Goal: Communication & Community: Answer question/provide support

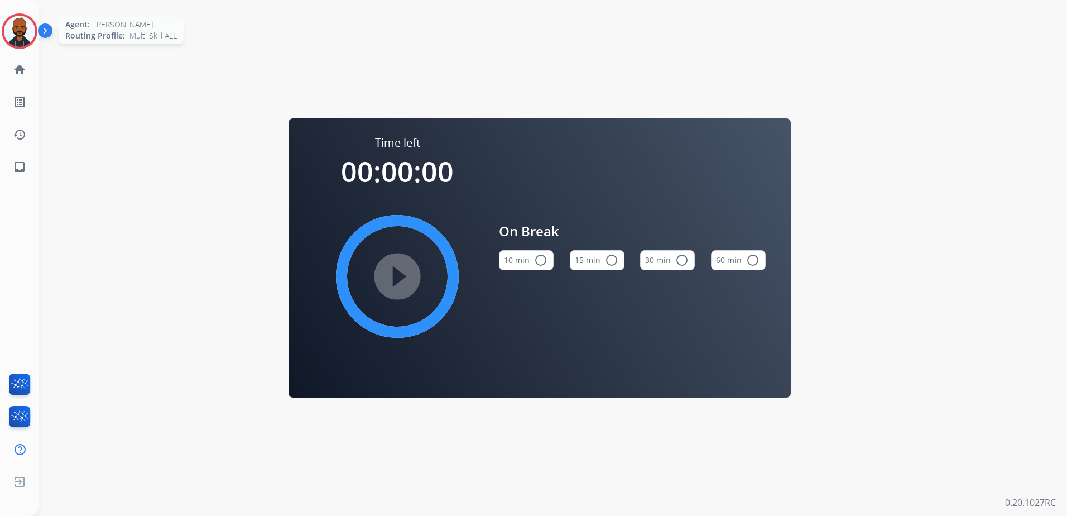
click at [15, 31] on img at bounding box center [19, 31] width 31 height 31
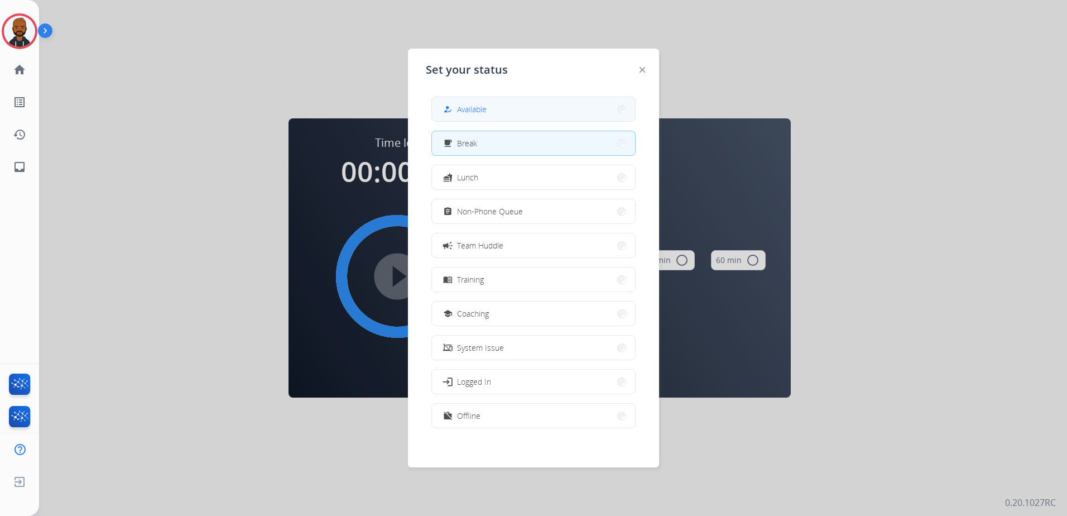
click at [563, 113] on button "how_to_reg Available" at bounding box center [533, 109] width 203 height 24
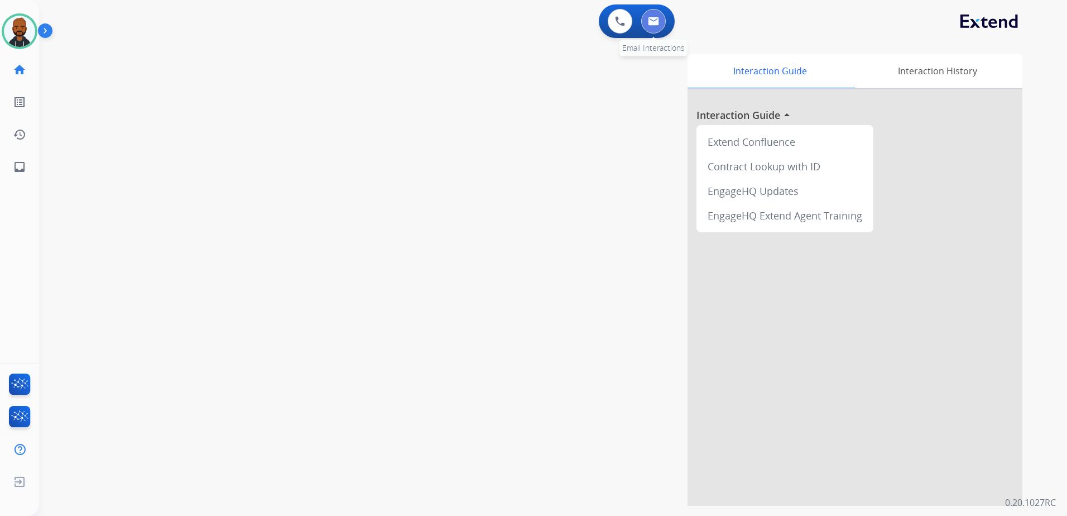
click at [659, 21] on img at bounding box center [653, 21] width 11 height 9
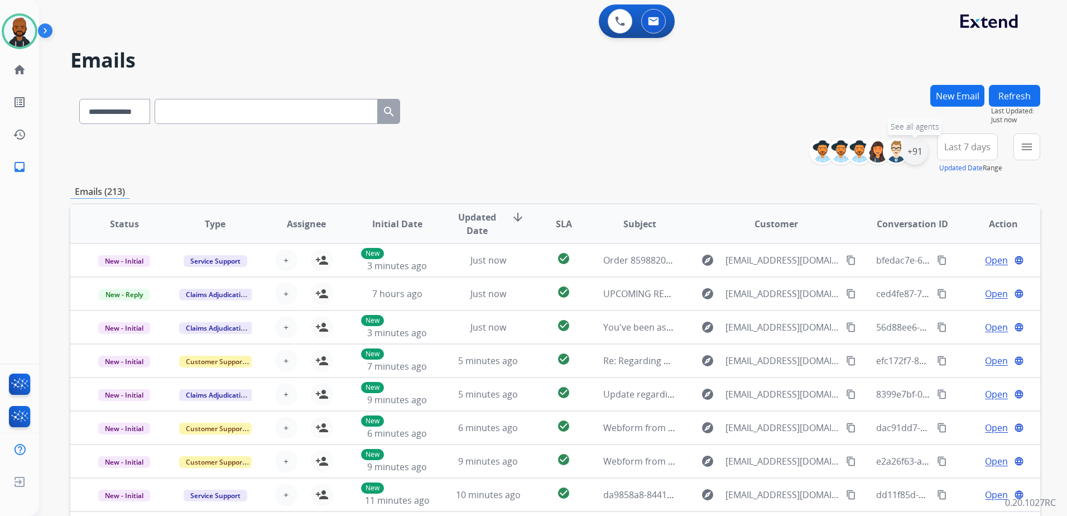
click at [915, 152] on div "+91" at bounding box center [915, 151] width 27 height 27
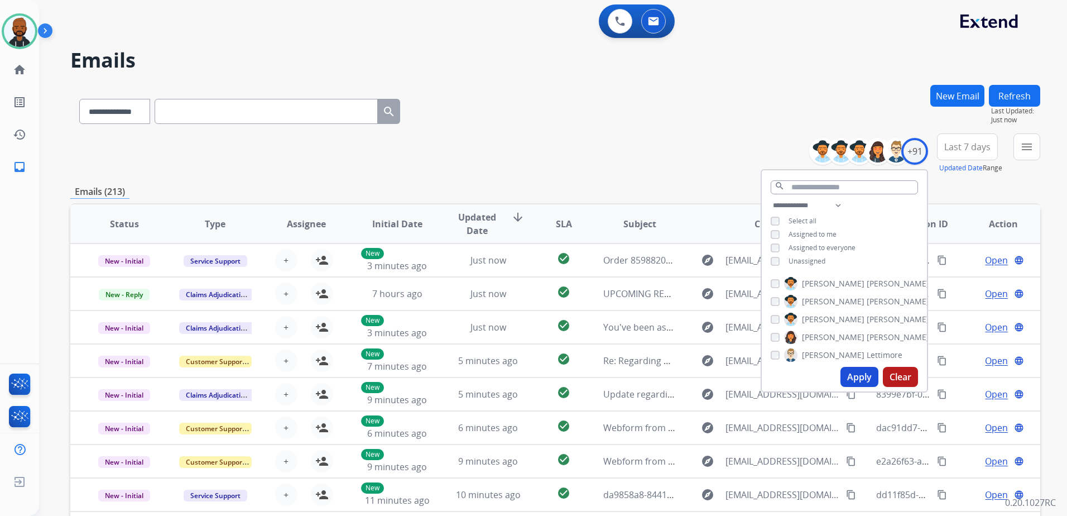
click at [855, 370] on button "Apply" at bounding box center [860, 377] width 38 height 20
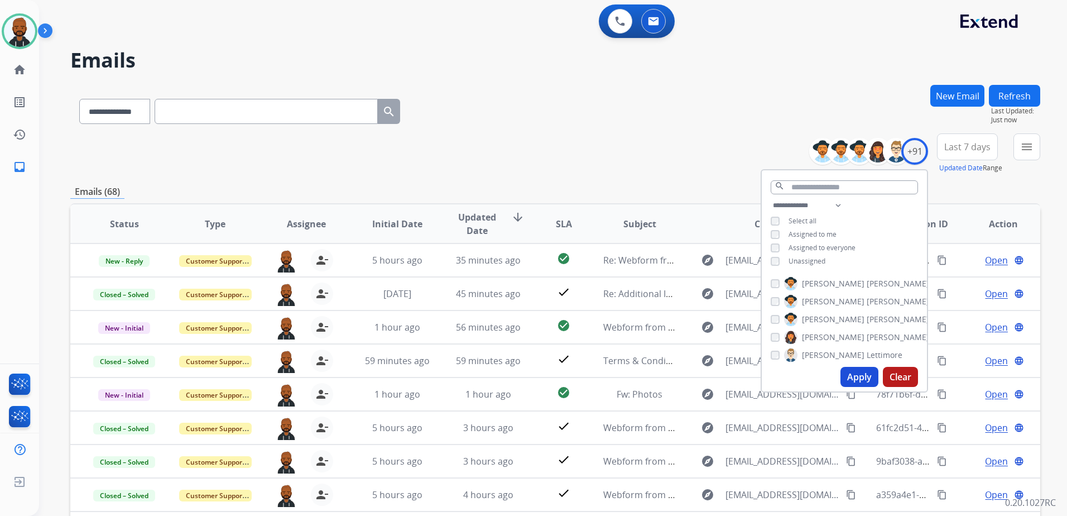
click at [1025, 195] on div "Emails (68)" at bounding box center [555, 192] width 970 height 14
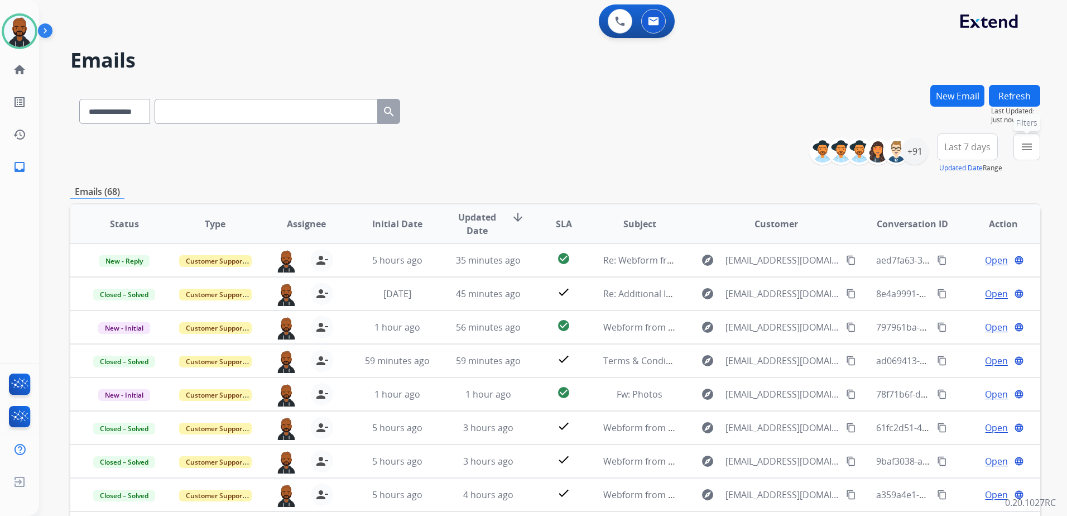
click at [1028, 152] on mat-icon "menu" at bounding box center [1026, 146] width 13 height 13
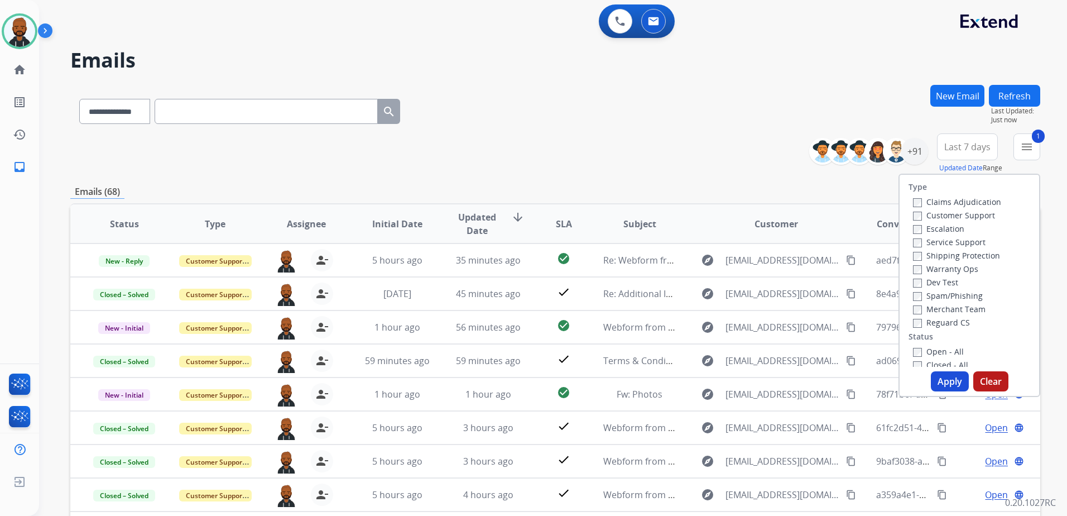
click at [953, 379] on button "Apply" at bounding box center [950, 381] width 38 height 20
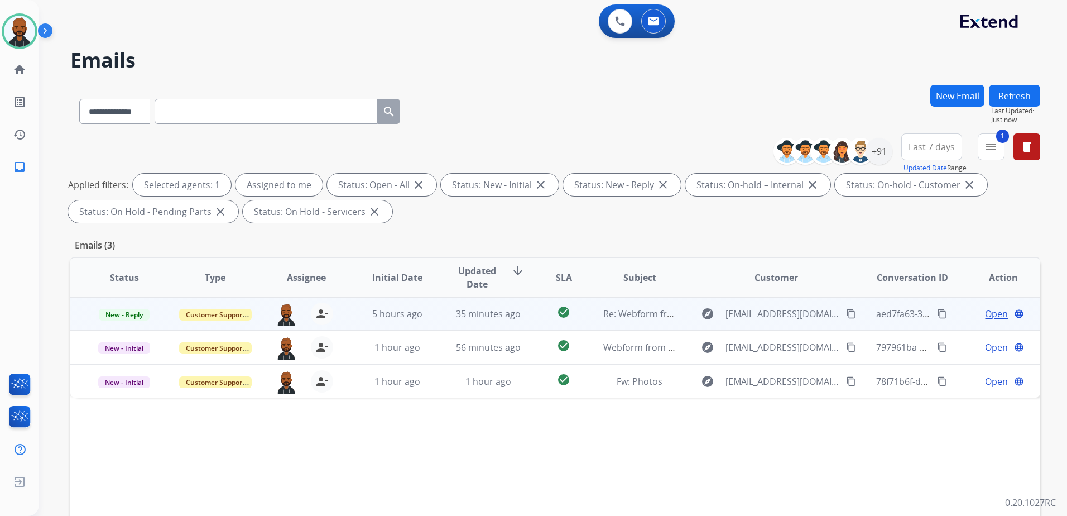
click at [985, 311] on span "Open" at bounding box center [996, 313] width 23 height 13
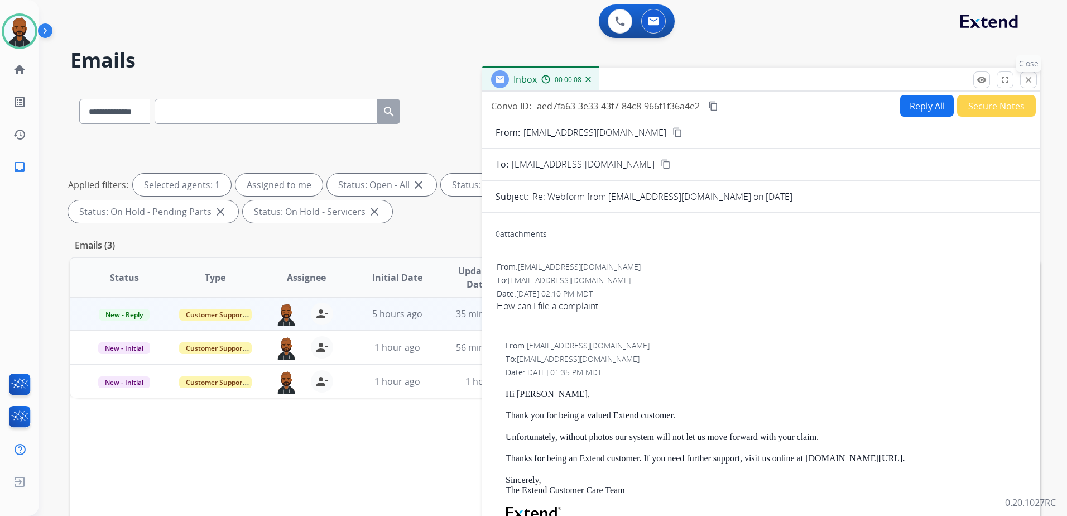
click at [1030, 87] on button "close Close" at bounding box center [1028, 79] width 17 height 17
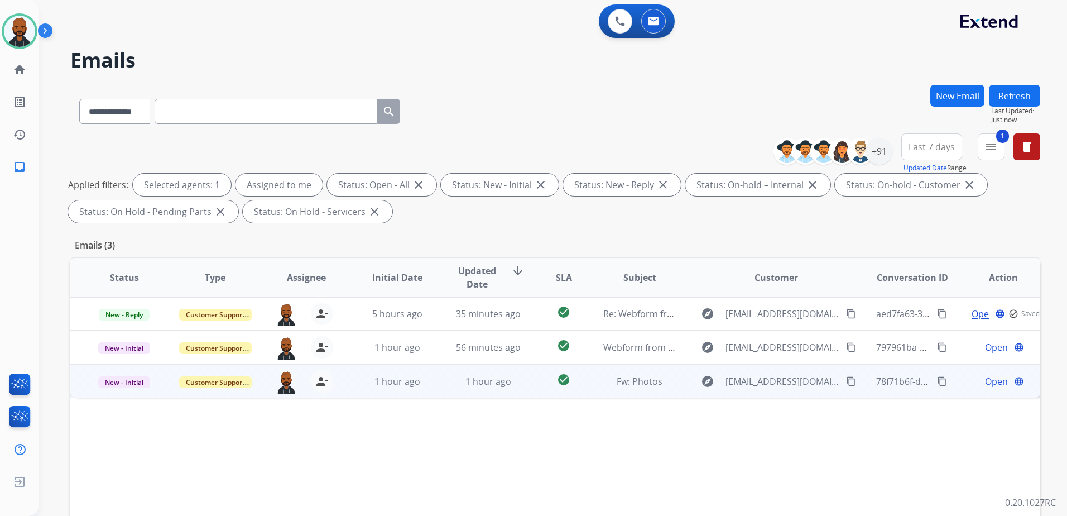
click at [985, 379] on span "Open" at bounding box center [996, 381] width 23 height 13
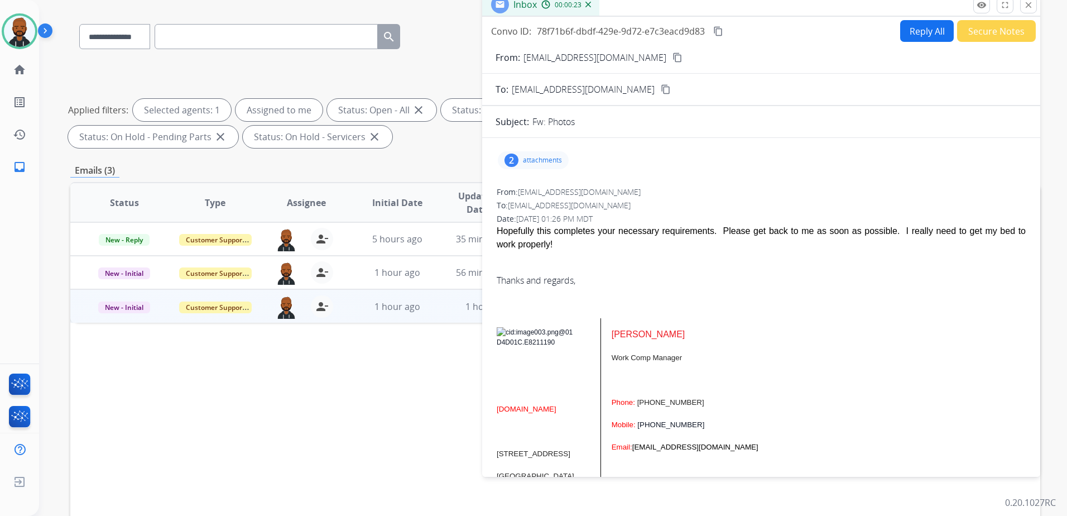
scroll to position [56, 0]
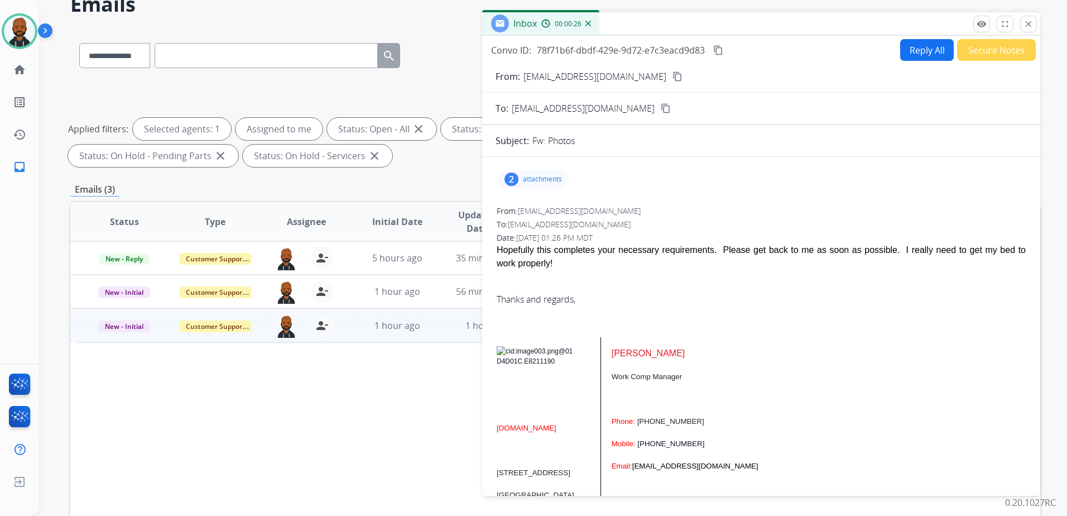
click at [673, 75] on mat-icon "content_copy" at bounding box center [678, 76] width 10 height 10
click at [513, 180] on div "2" at bounding box center [512, 178] width 14 height 13
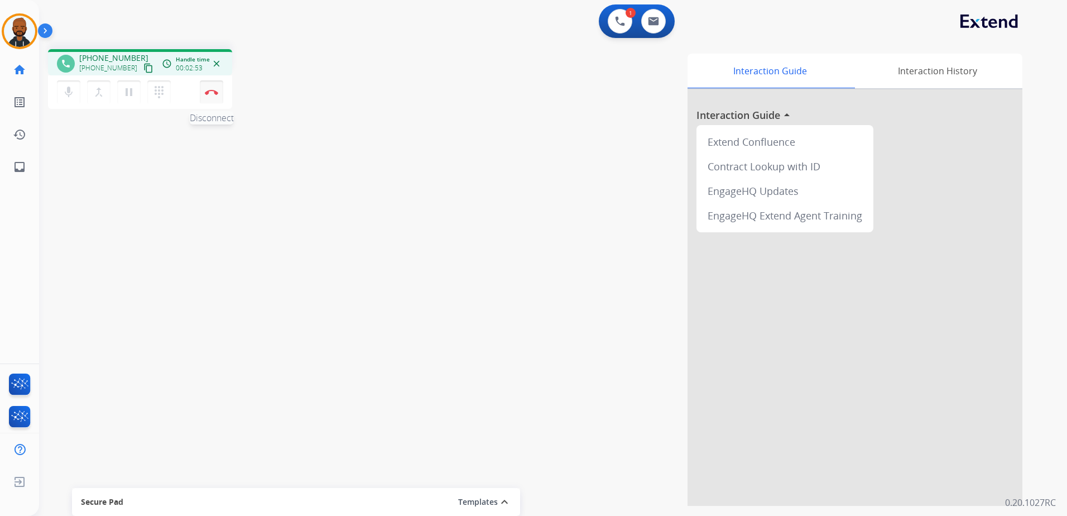
click at [215, 85] on button "Disconnect" at bounding box center [211, 91] width 23 height 23
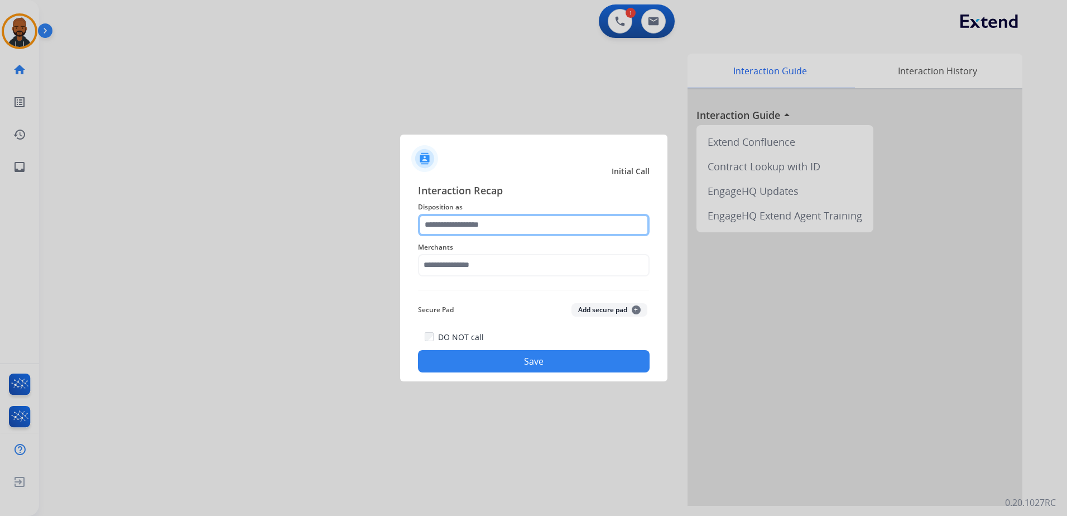
click at [473, 229] on input "text" at bounding box center [534, 225] width 232 height 22
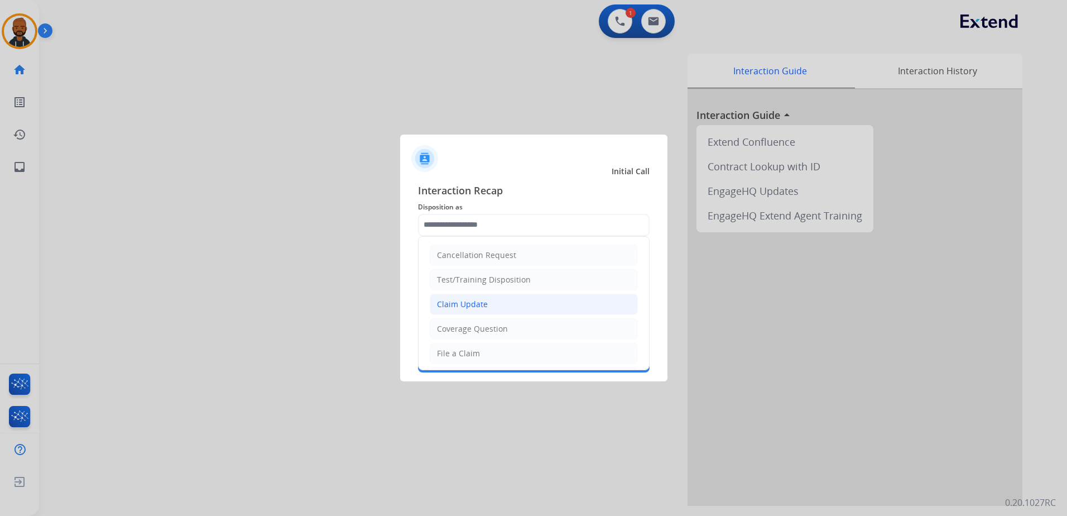
click at [496, 305] on li "Claim Update" at bounding box center [534, 304] width 208 height 21
type input "**********"
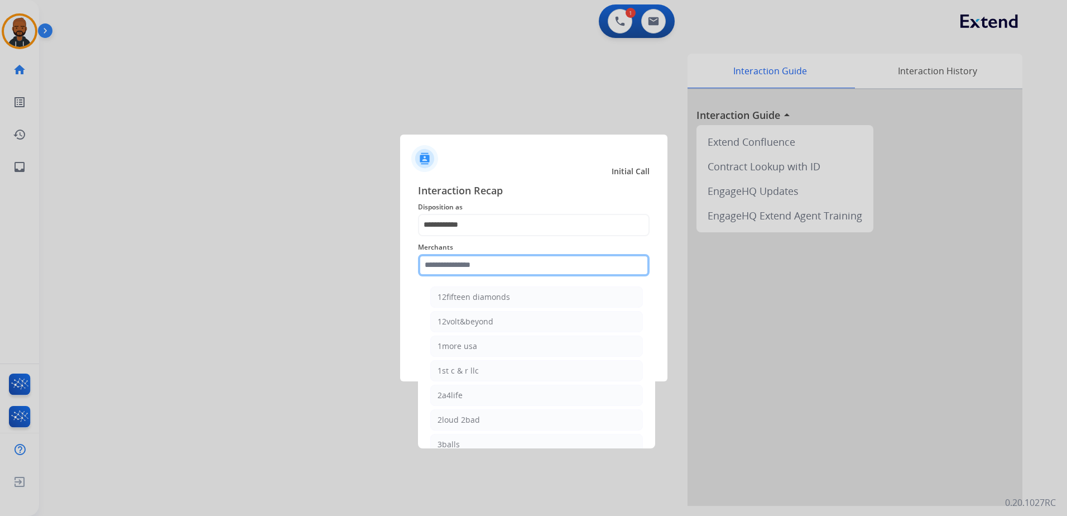
click at [484, 271] on input "text" at bounding box center [534, 265] width 232 height 22
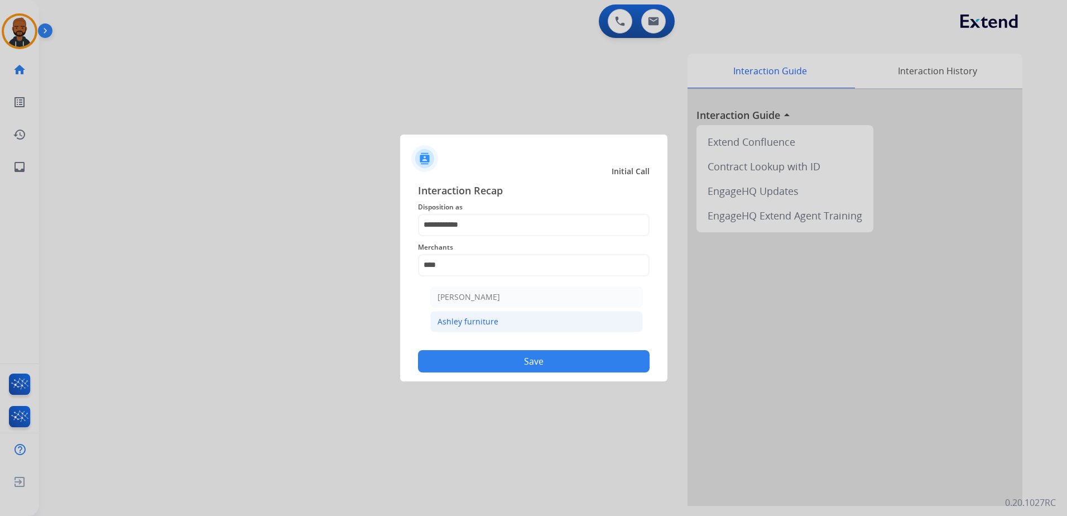
click at [502, 326] on li "Ashley furniture" at bounding box center [536, 321] width 213 height 21
type input "**********"
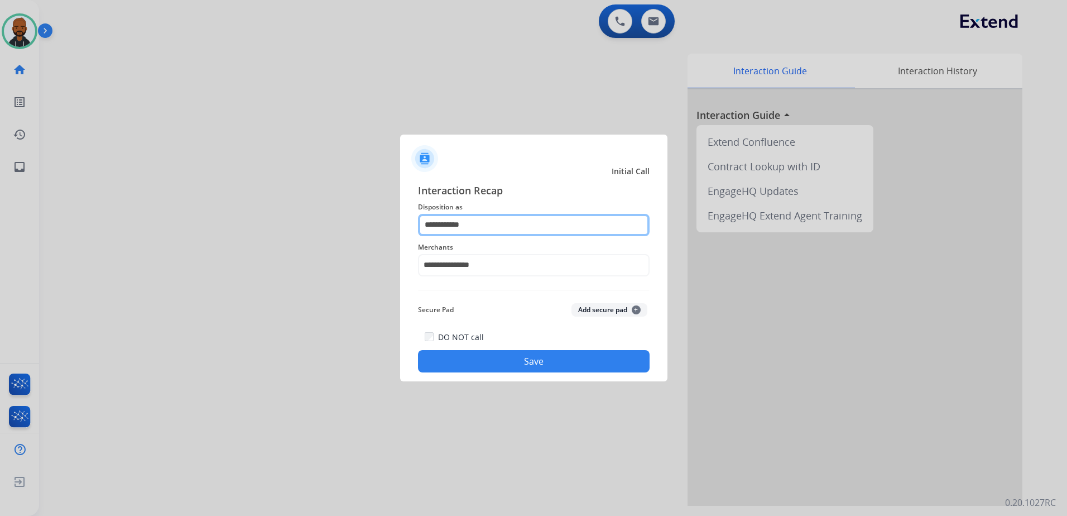
click at [517, 223] on input "**********" at bounding box center [534, 225] width 232 height 22
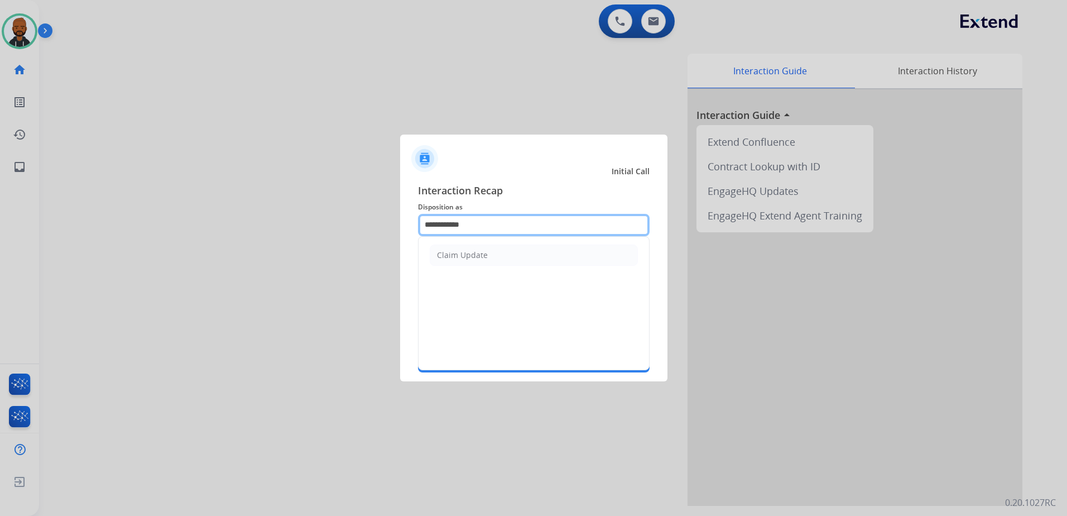
drag, startPoint x: 520, startPoint y: 223, endPoint x: 188, endPoint y: 223, distance: 331.6
click at [0, 223] on app-contact-recap-modal "**********" at bounding box center [0, 258] width 0 height 516
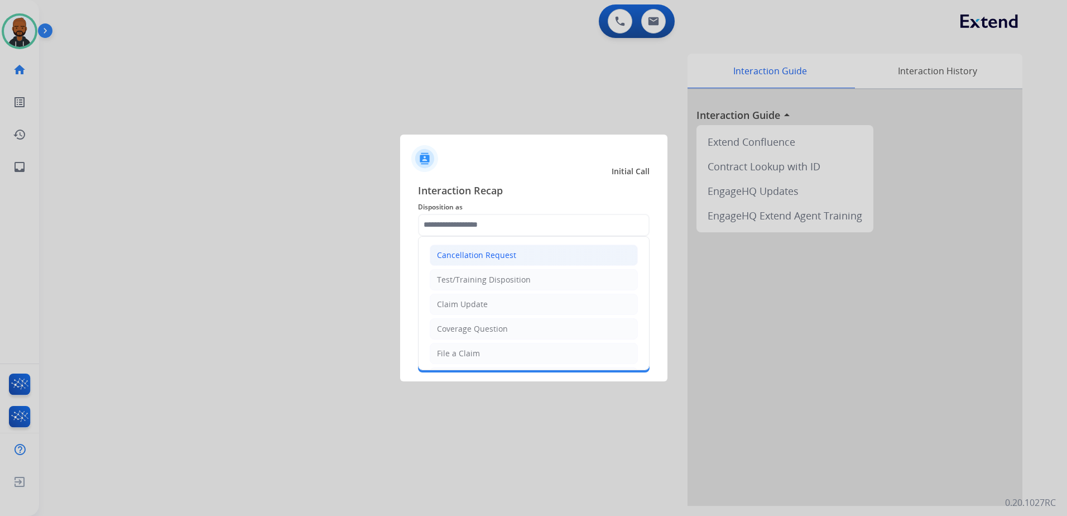
click at [454, 258] on div "Cancellation Request" at bounding box center [476, 255] width 79 height 11
type input "**********"
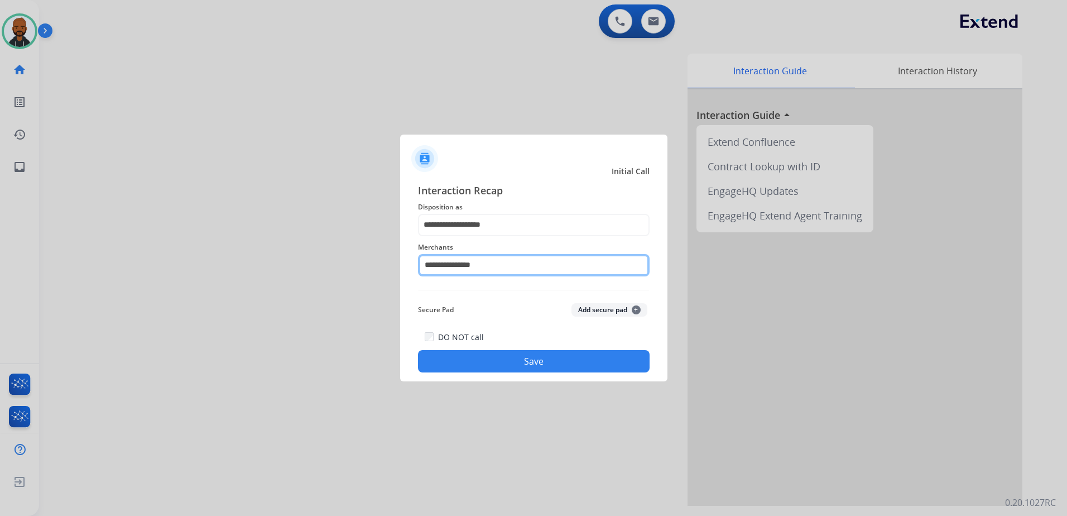
click at [469, 270] on input "**********" at bounding box center [534, 265] width 232 height 22
click at [492, 328] on div "**********" at bounding box center [534, 278] width 232 height 190
drag, startPoint x: 507, startPoint y: 365, endPoint x: 522, endPoint y: 370, distance: 15.7
click at [510, 368] on button "Save" at bounding box center [534, 361] width 232 height 22
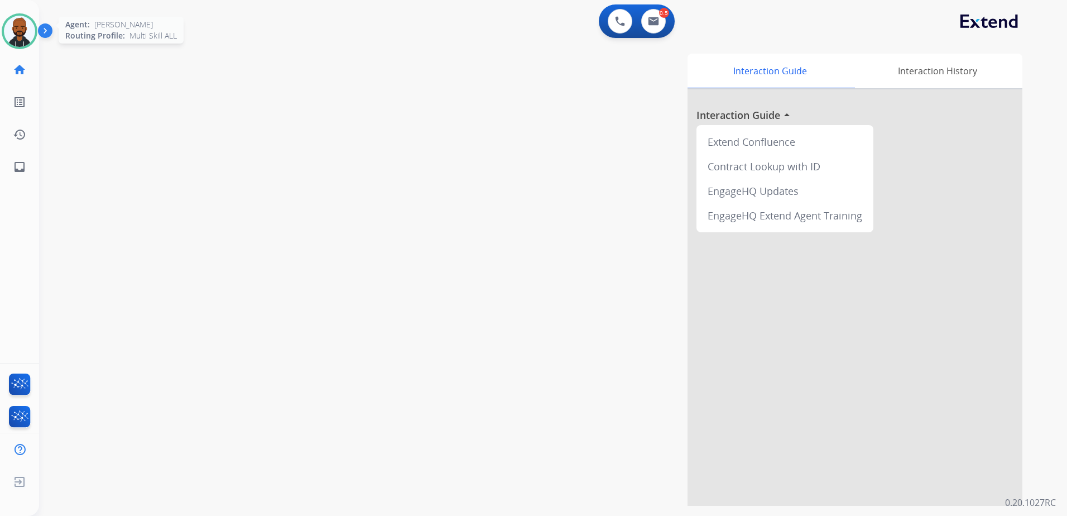
click at [23, 27] on img at bounding box center [19, 31] width 31 height 31
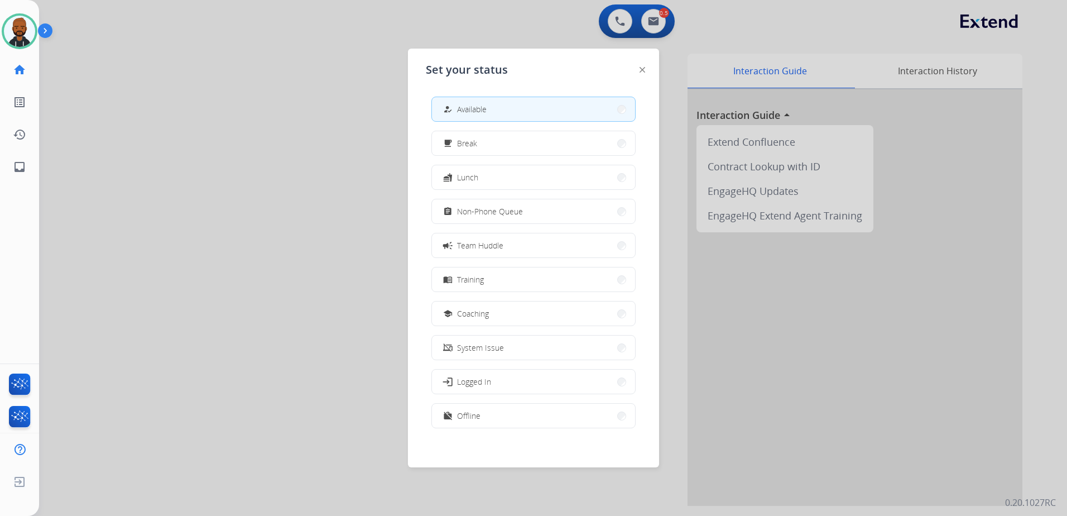
click at [471, 208] on span "Non-Phone Queue" at bounding box center [490, 211] width 66 height 12
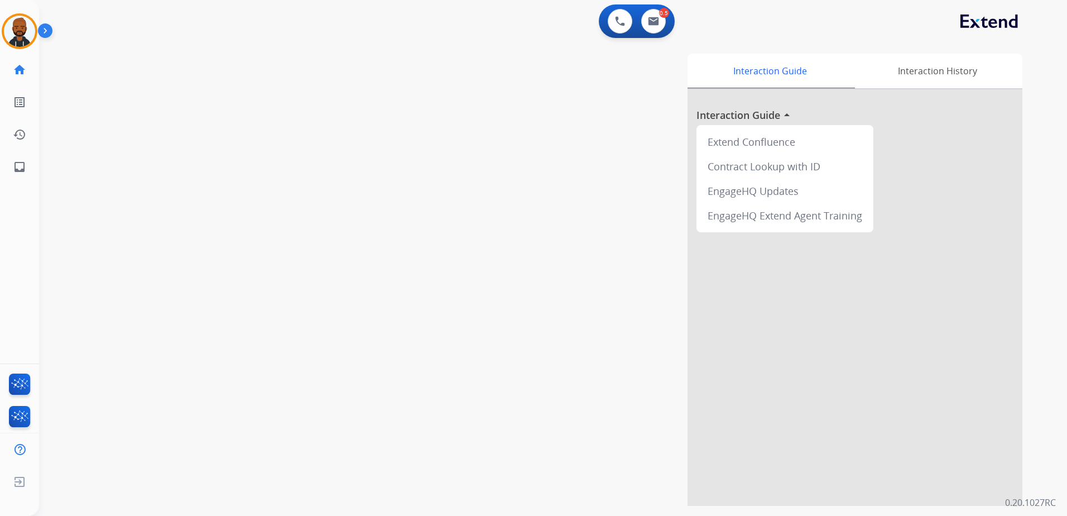
click at [660, 33] on div "0 Voice Interactions 0.5 Email Interactions" at bounding box center [637, 20] width 76 height 33
click at [656, 23] on img at bounding box center [653, 21] width 11 height 9
select select "**********"
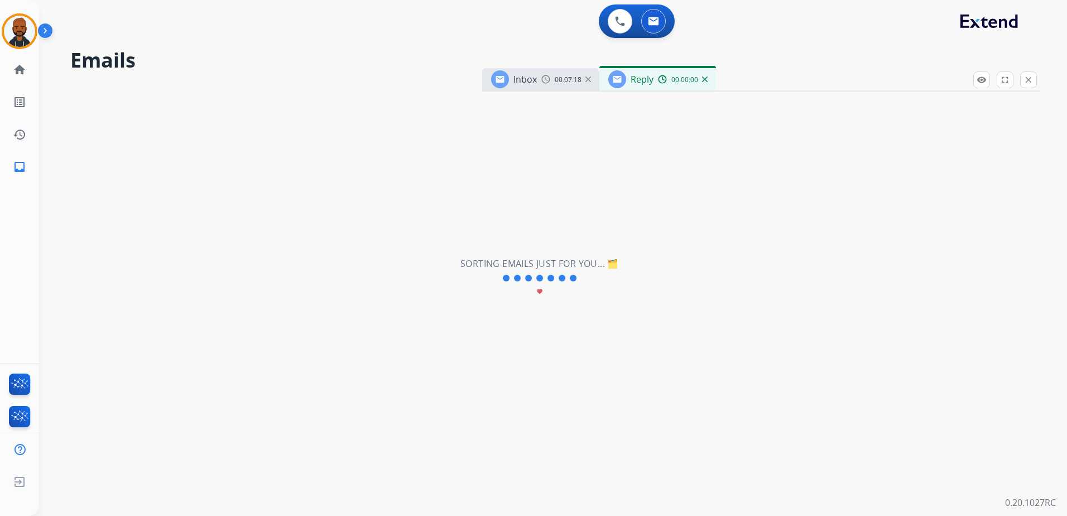
select select "**********"
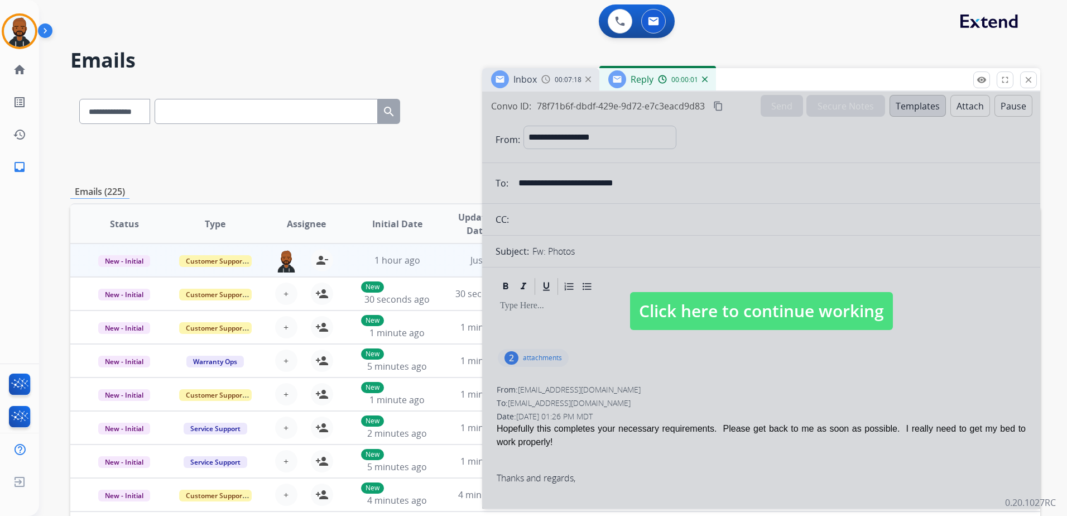
click at [745, 307] on span "Click here to continue working" at bounding box center [761, 311] width 263 height 38
select select
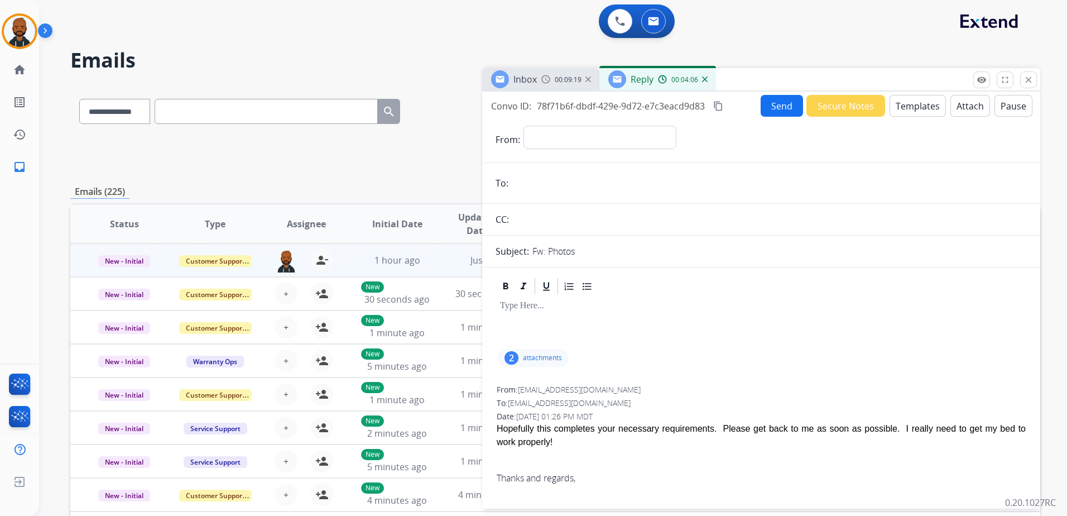
click at [706, 81] on img at bounding box center [705, 79] width 6 height 6
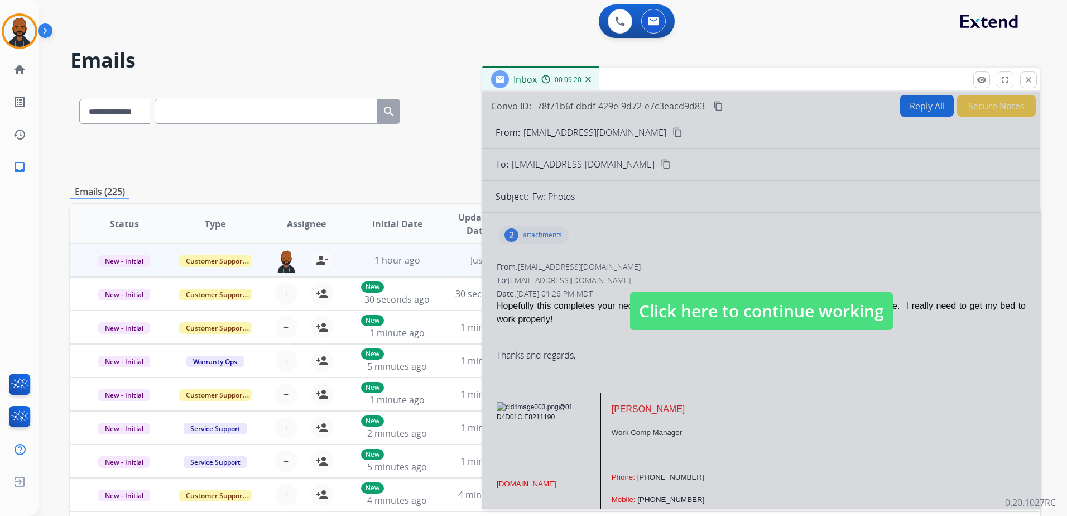
click at [703, 305] on span "Click here to continue working" at bounding box center [761, 311] width 263 height 38
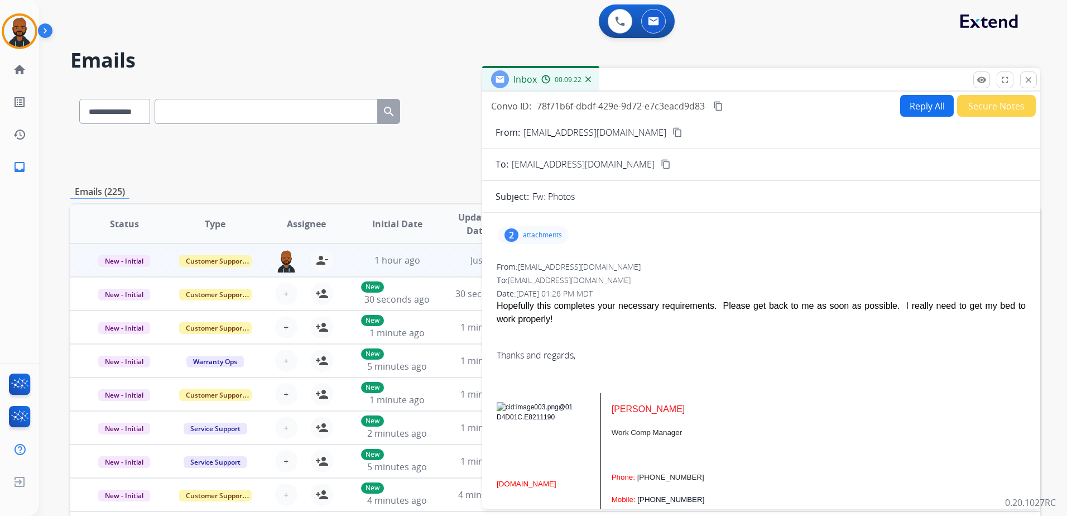
click at [912, 107] on button "Reply All" at bounding box center [927, 106] width 54 height 22
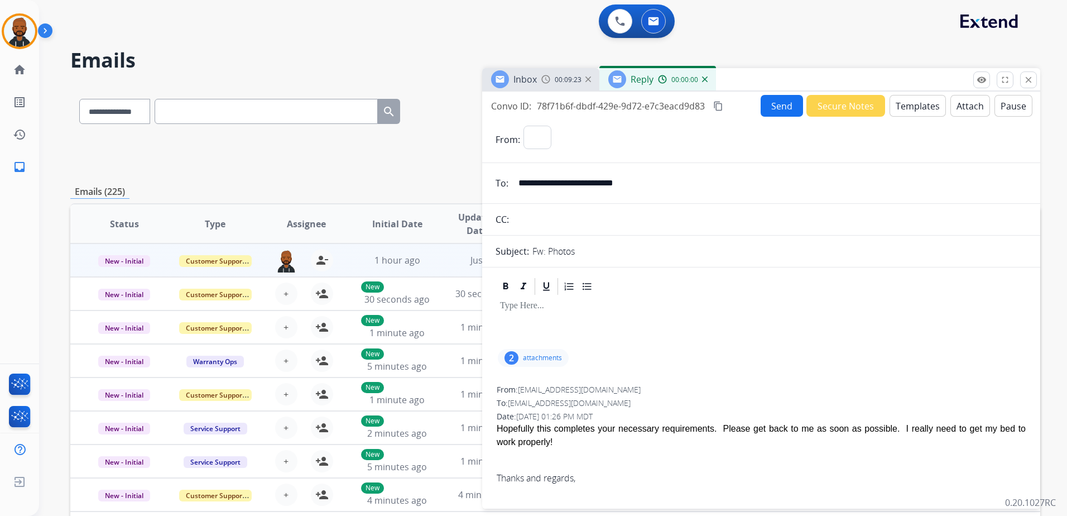
select select "**********"
click at [915, 107] on button "Templates" at bounding box center [918, 106] width 56 height 22
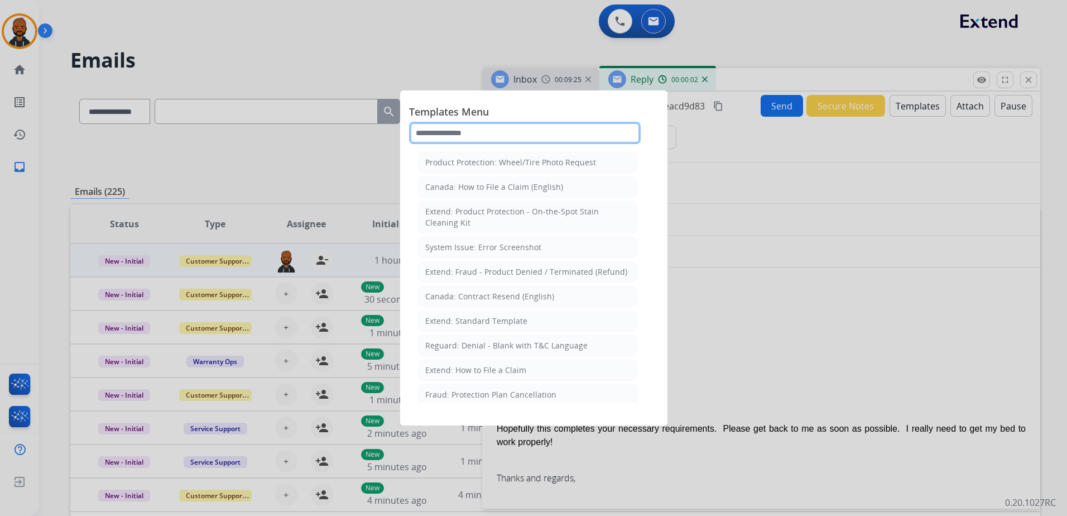
click at [592, 142] on input "text" at bounding box center [525, 133] width 232 height 22
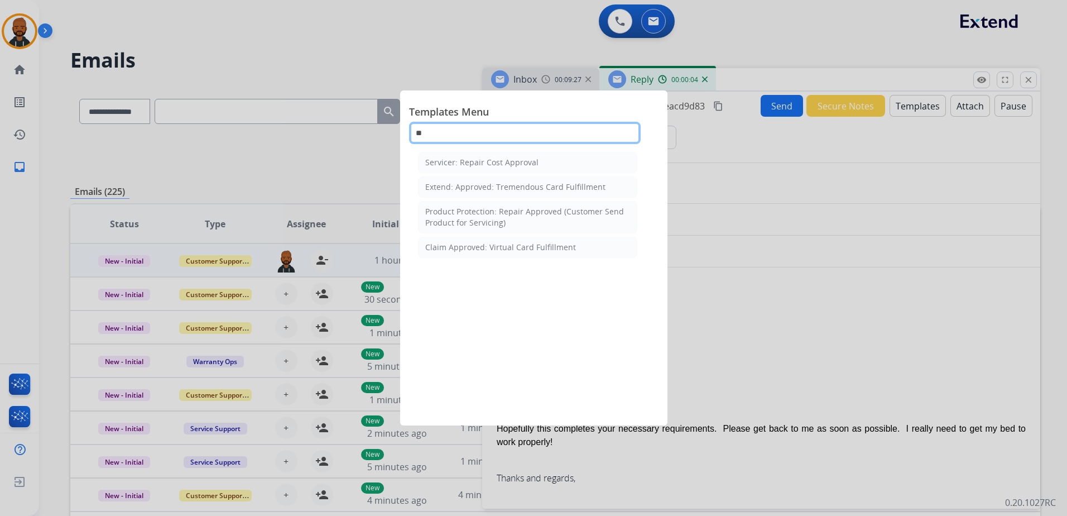
type input "***"
drag, startPoint x: 530, startPoint y: 132, endPoint x: 343, endPoint y: 128, distance: 186.5
click at [345, 128] on app-templates-menu-modal "Templates Menu *** Servicer: Repair Cost Approval Extend: Approved: Tremendous …" at bounding box center [533, 258] width 1067 height 516
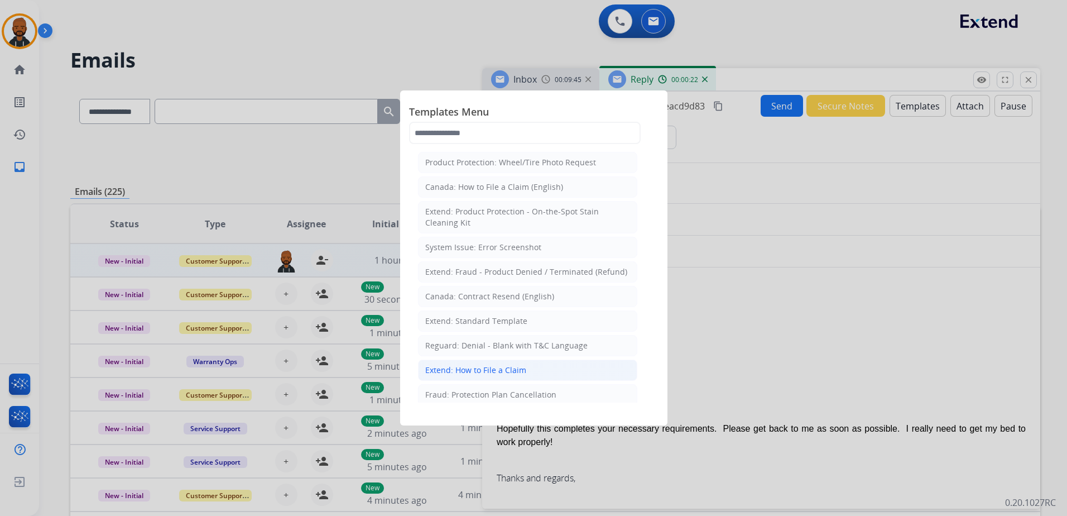
click at [491, 365] on div "Extend: How to File a Claim" at bounding box center [475, 370] width 101 height 11
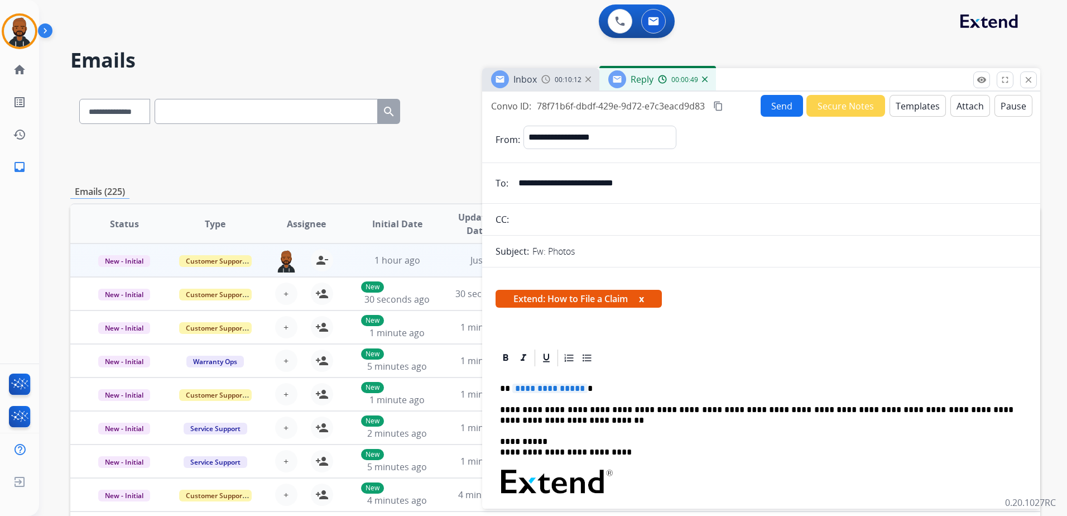
click at [1024, 87] on button "close Close" at bounding box center [1028, 79] width 17 height 17
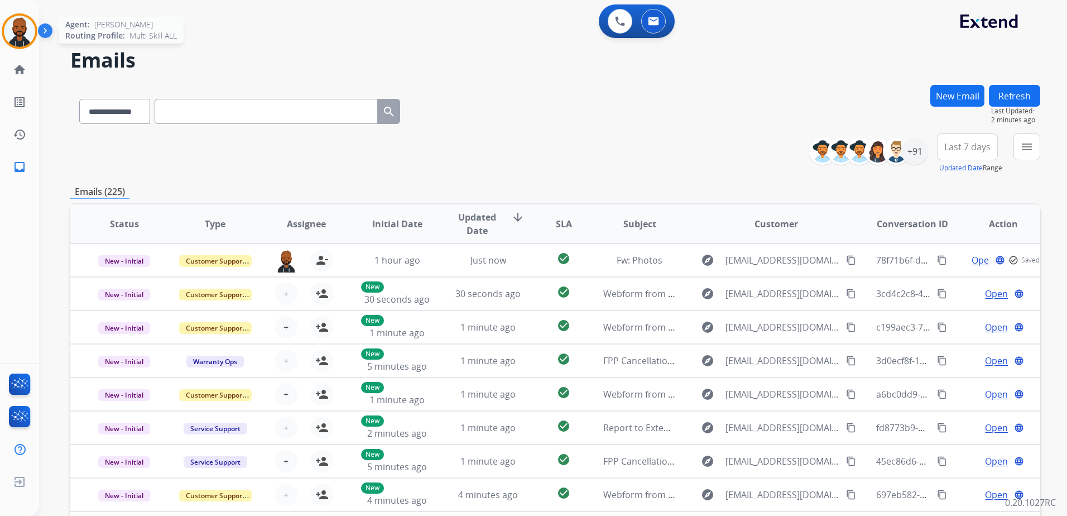
click at [20, 26] on img at bounding box center [19, 31] width 31 height 31
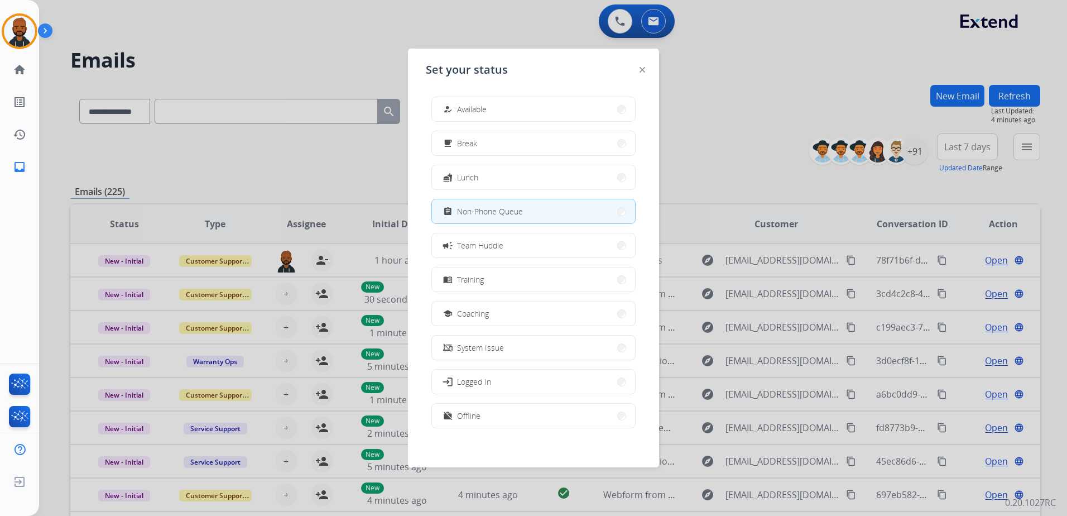
click at [642, 69] on img at bounding box center [643, 70] width 6 height 6
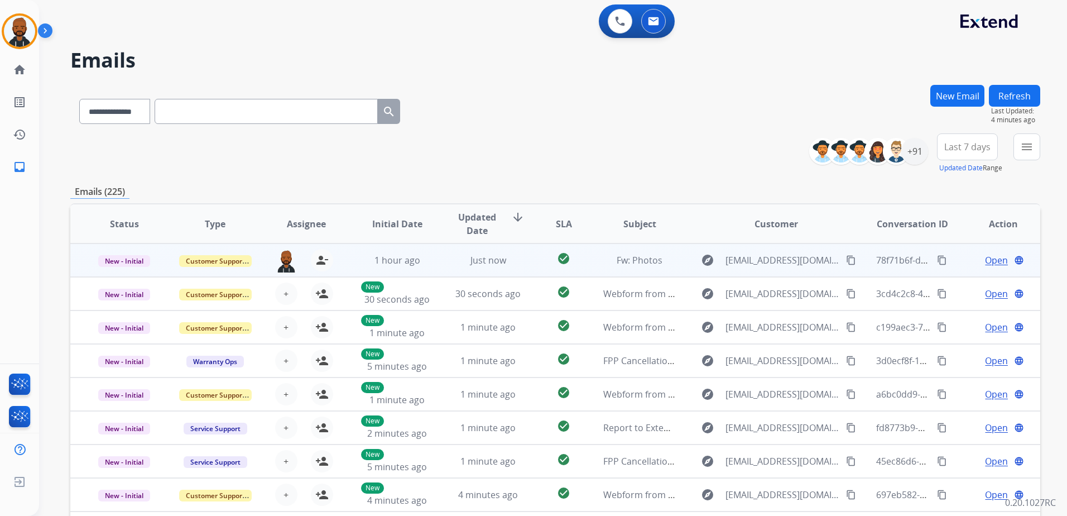
click at [989, 258] on span "Open" at bounding box center [996, 259] width 23 height 13
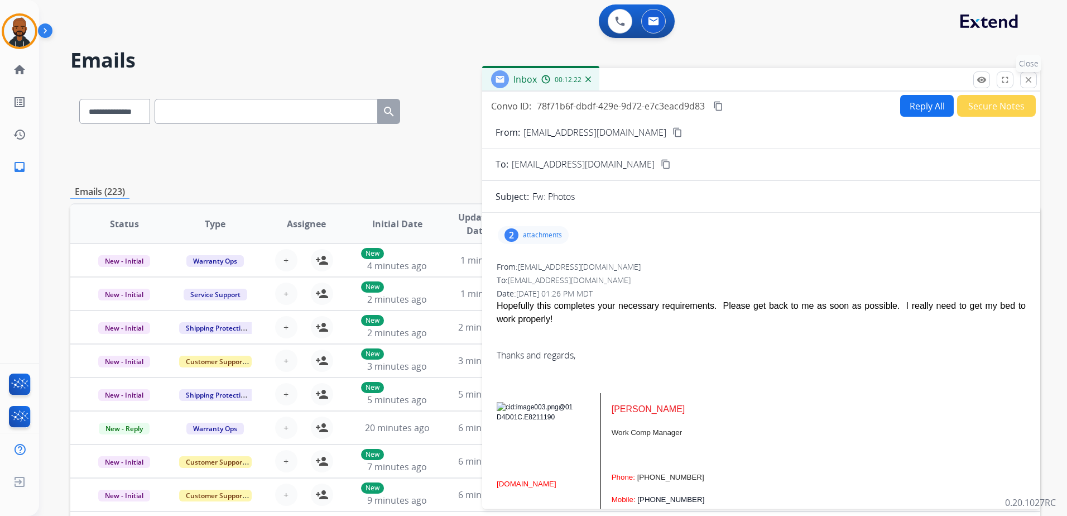
click at [1023, 78] on button "close Close" at bounding box center [1028, 79] width 17 height 17
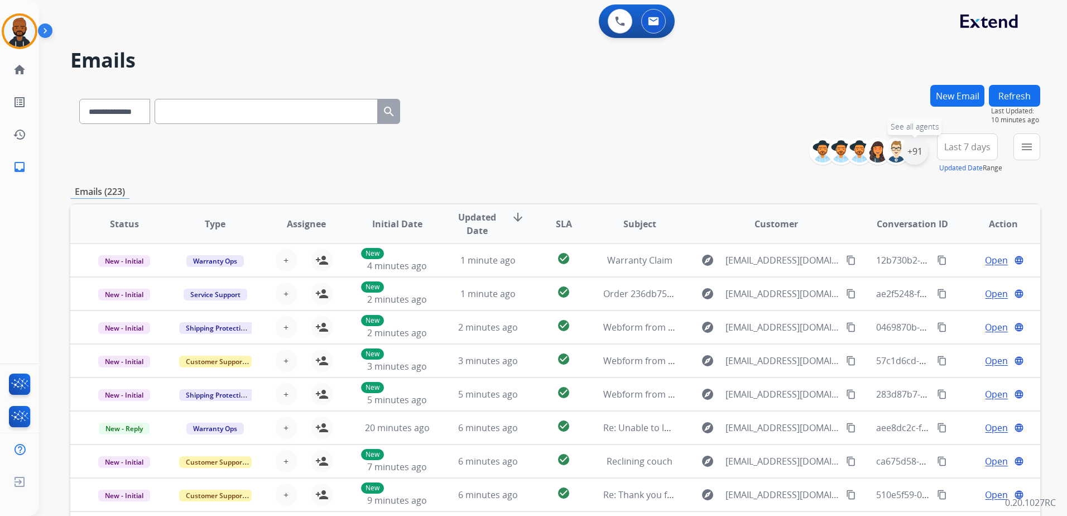
click at [920, 154] on div "+91" at bounding box center [915, 151] width 27 height 27
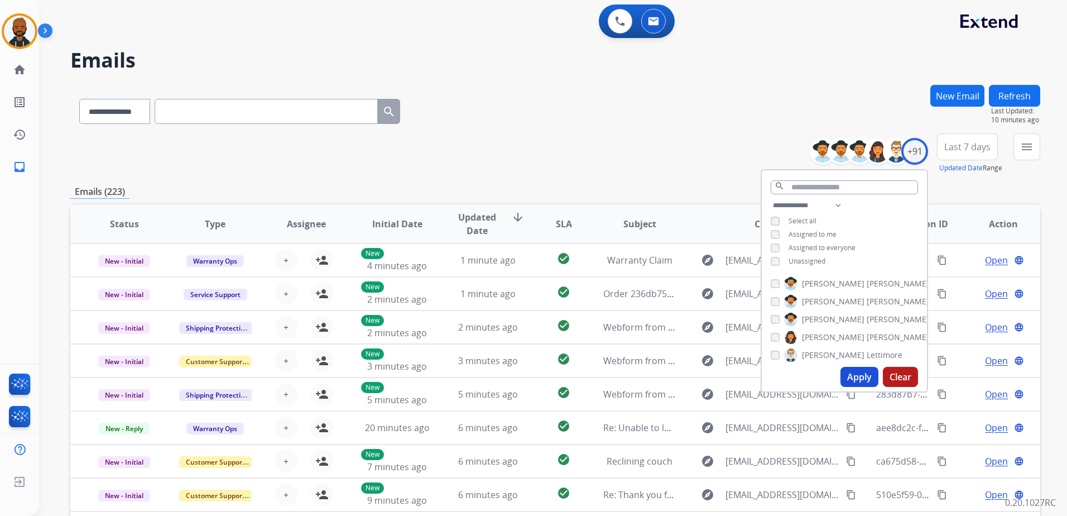
click at [858, 373] on button "Apply" at bounding box center [860, 377] width 38 height 20
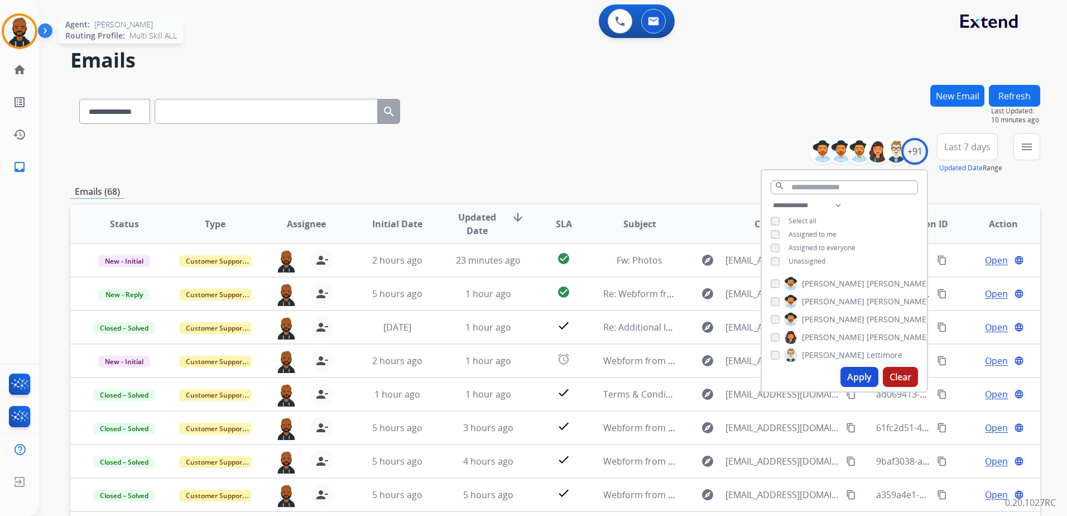
click at [27, 35] on img at bounding box center [19, 31] width 31 height 31
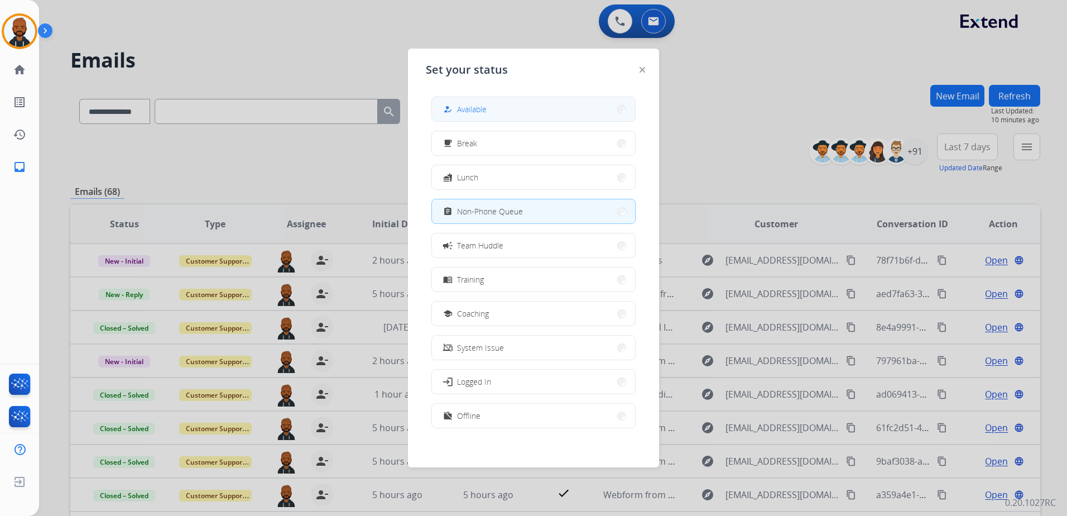
click at [554, 113] on button "how_to_reg Available" at bounding box center [533, 109] width 203 height 24
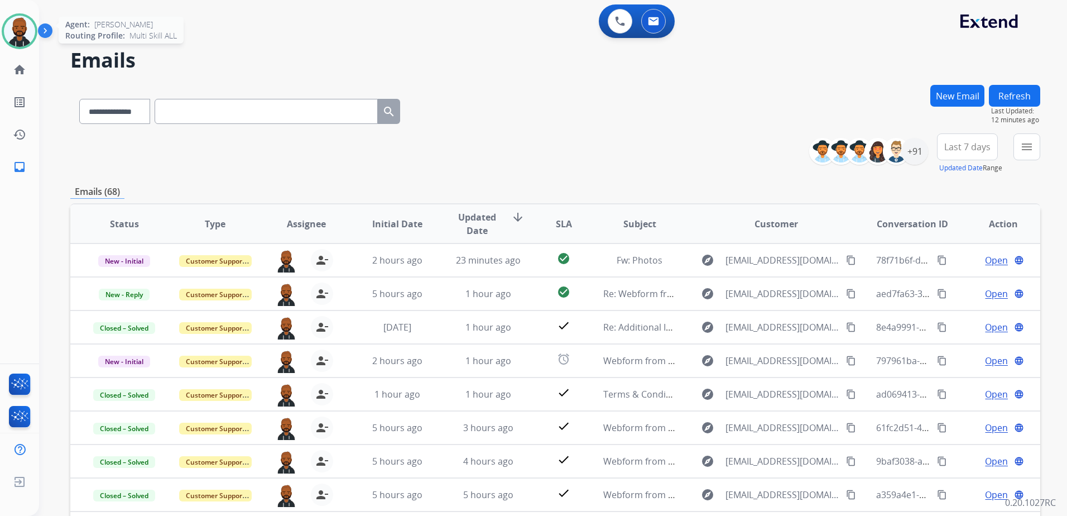
click at [21, 36] on img at bounding box center [19, 31] width 31 height 31
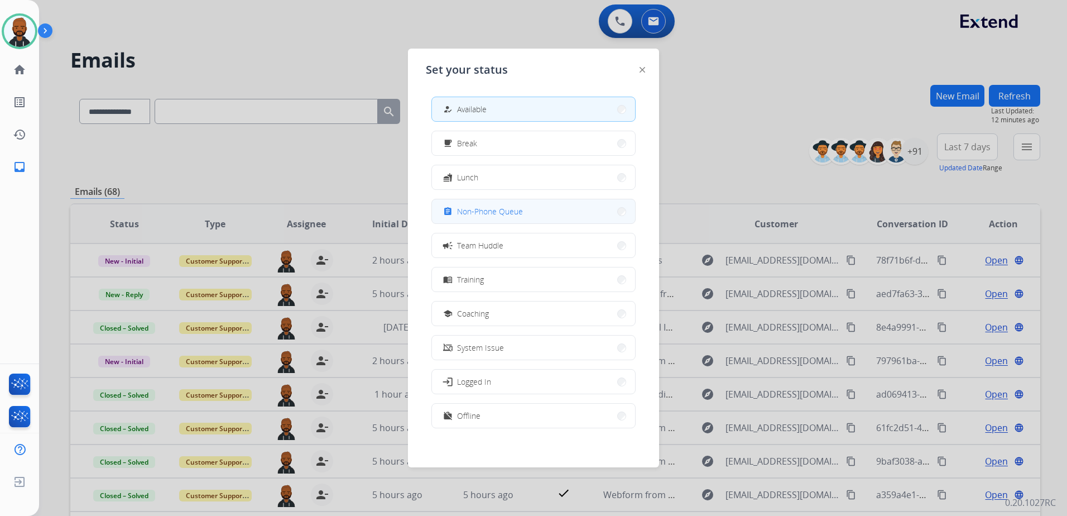
click at [480, 211] on span "Non-Phone Queue" at bounding box center [490, 211] width 66 height 12
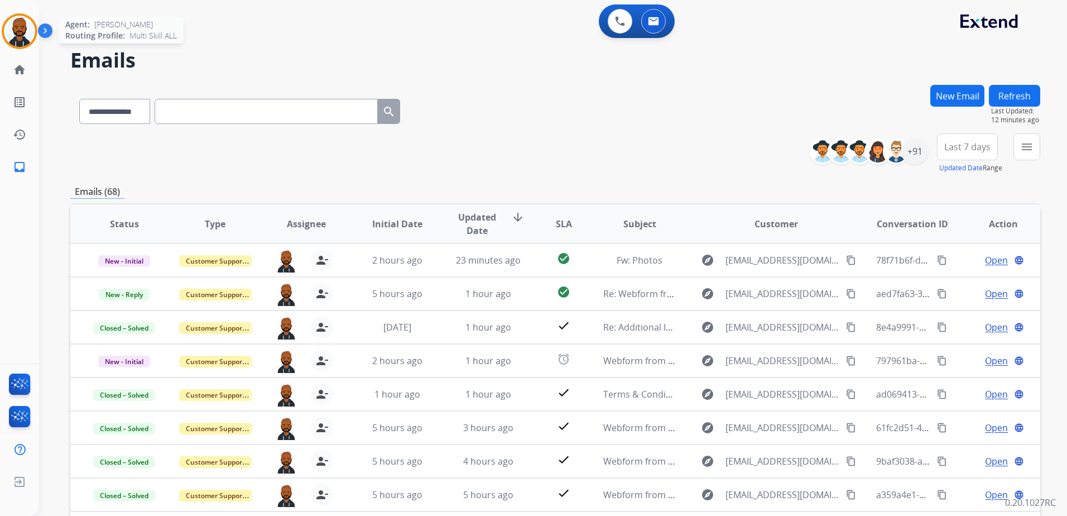
click at [19, 42] on img at bounding box center [19, 31] width 31 height 31
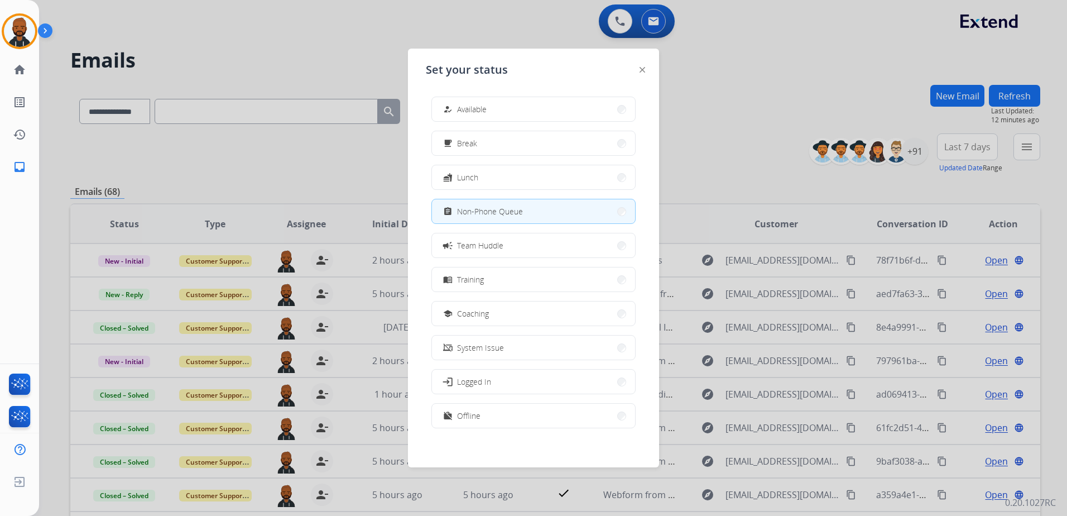
drag, startPoint x: 456, startPoint y: 112, endPoint x: 735, endPoint y: 177, distance: 286.0
click at [457, 112] on div "how_to_reg" at bounding box center [449, 109] width 16 height 13
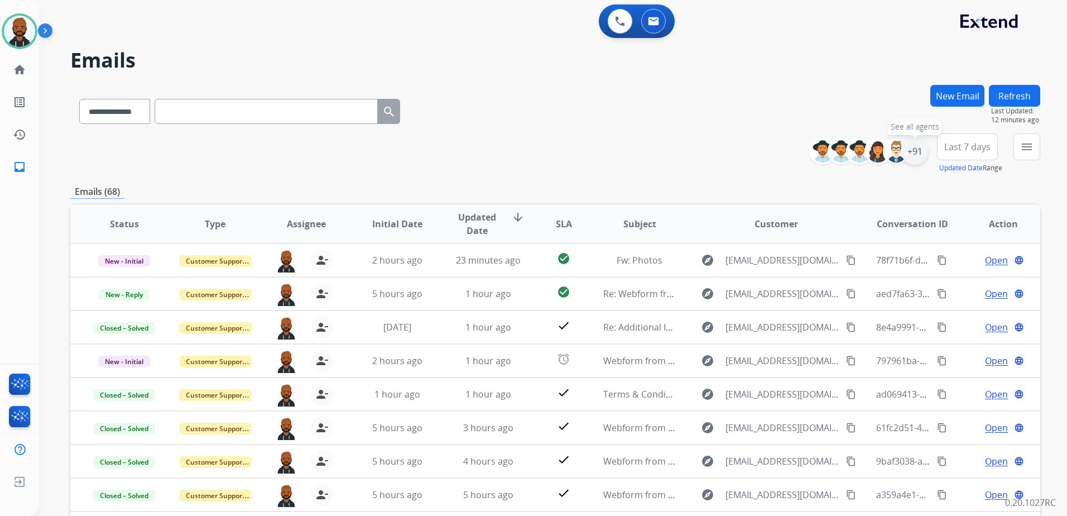
click at [920, 157] on div "+91" at bounding box center [915, 151] width 27 height 27
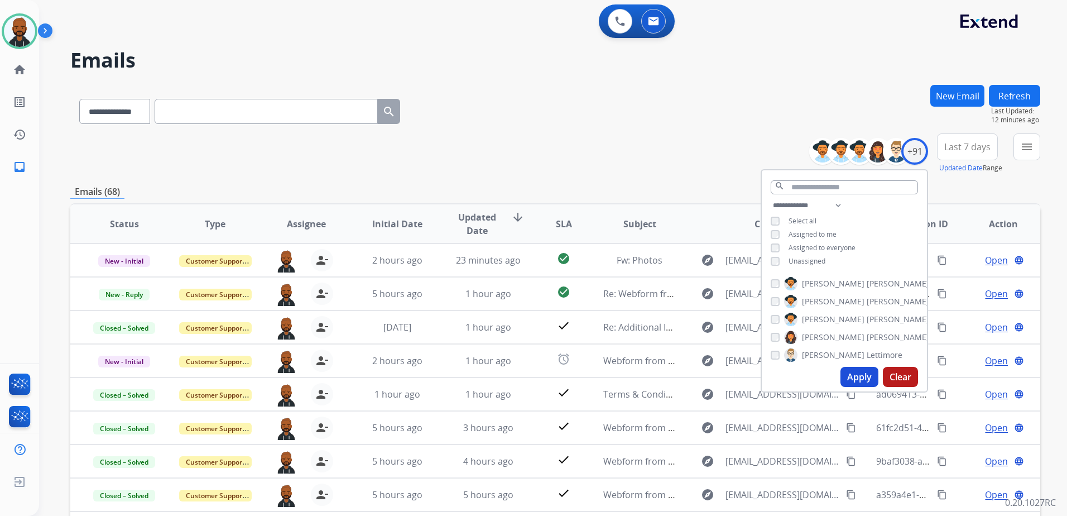
click at [861, 377] on button "Apply" at bounding box center [860, 377] width 38 height 20
click at [1032, 142] on button "menu Filters" at bounding box center [1027, 146] width 27 height 27
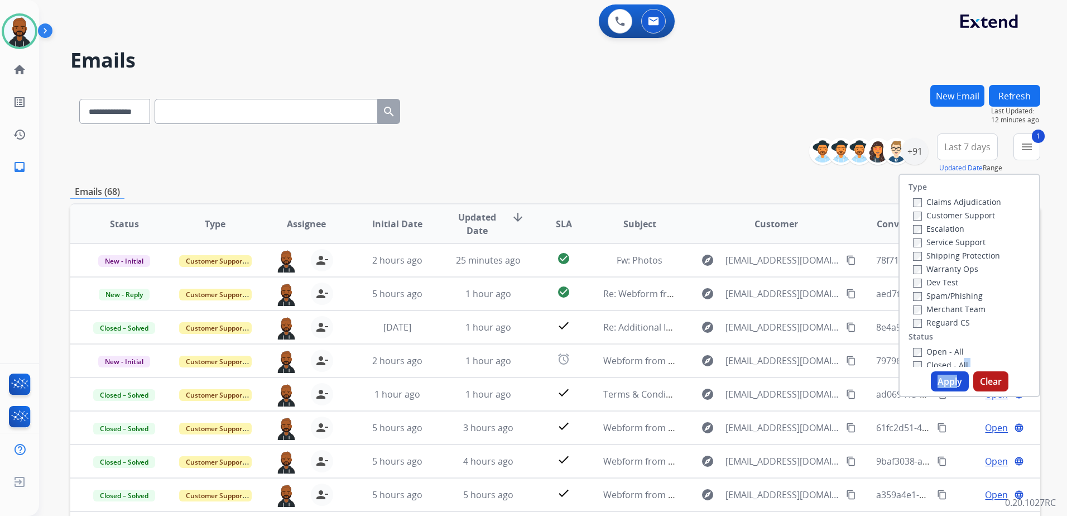
click at [952, 372] on div "Type Claims Adjudication Customer Support Escalation Service Support Shipping P…" at bounding box center [970, 285] width 142 height 223
click at [952, 378] on button "Apply" at bounding box center [950, 381] width 38 height 20
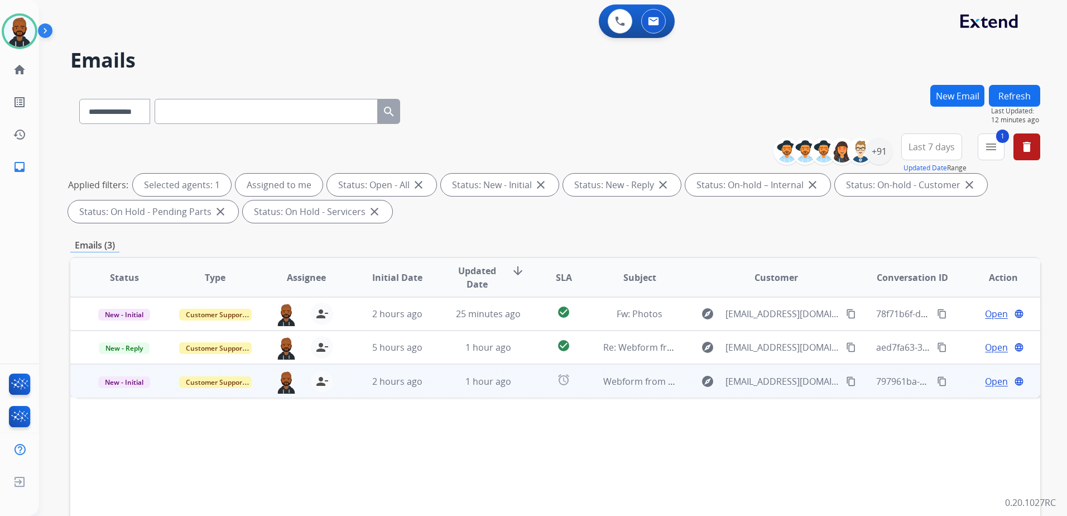
click at [989, 383] on span "Open" at bounding box center [996, 381] width 23 height 13
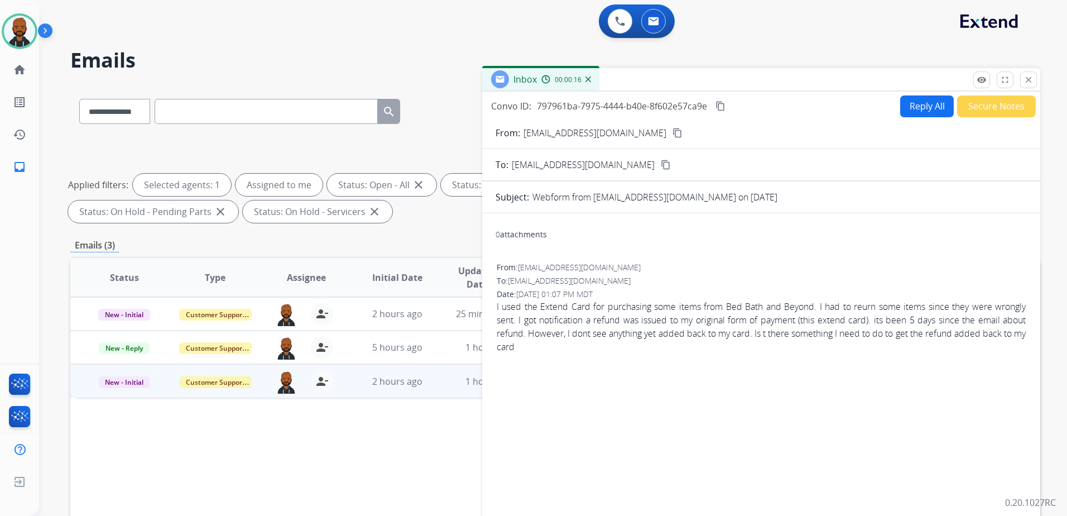
click at [671, 133] on button "content_copy" at bounding box center [677, 132] width 13 height 13
click at [904, 113] on button "Reply All" at bounding box center [927, 106] width 54 height 22
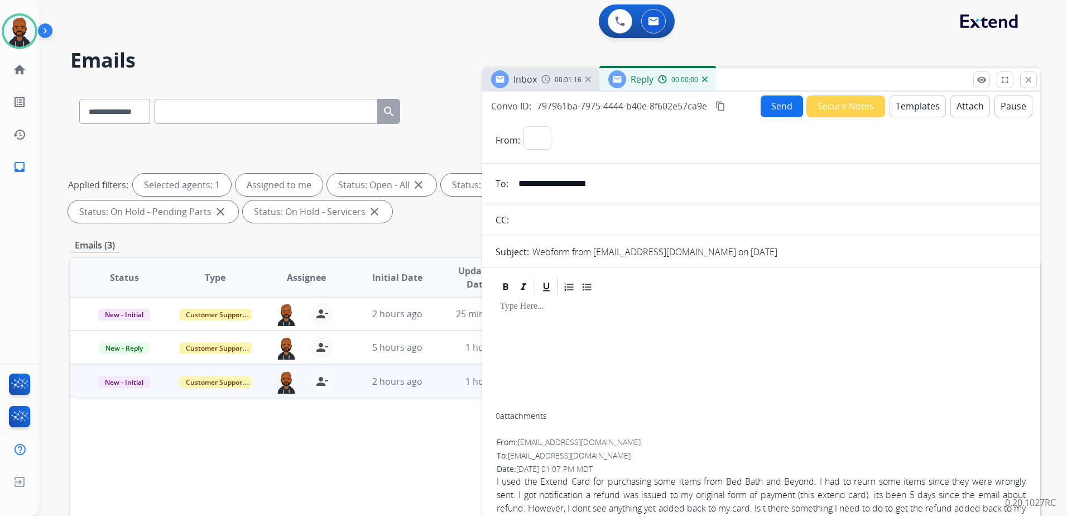
select select "**********"
click at [915, 113] on button "Templates" at bounding box center [918, 106] width 56 height 22
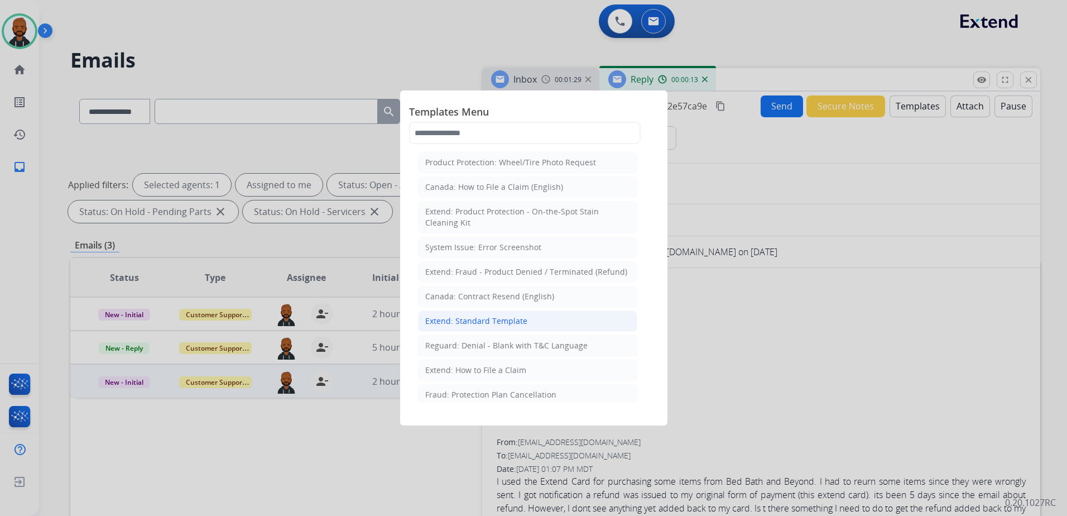
click at [531, 326] on li "Extend: Standard Template" at bounding box center [527, 320] width 219 height 21
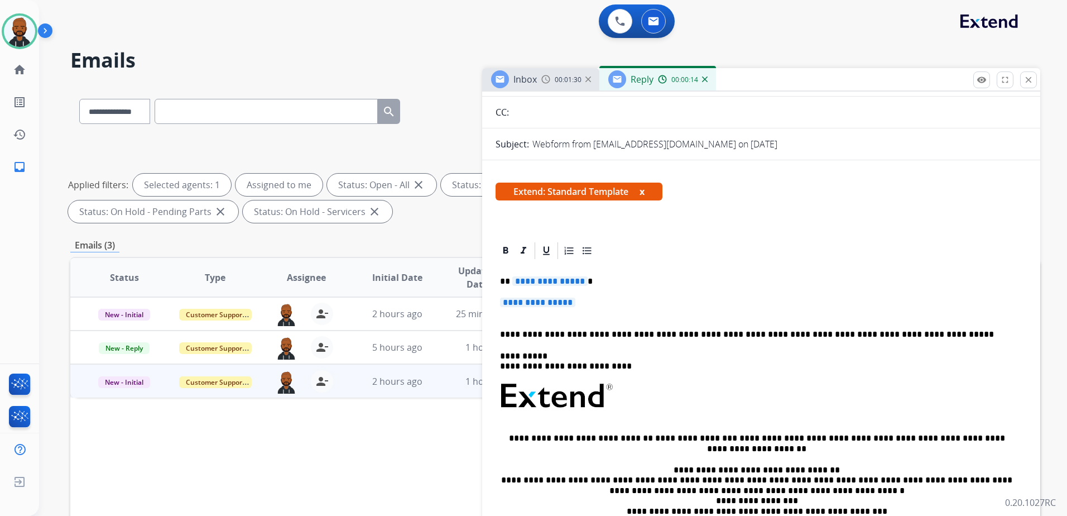
scroll to position [112, 0]
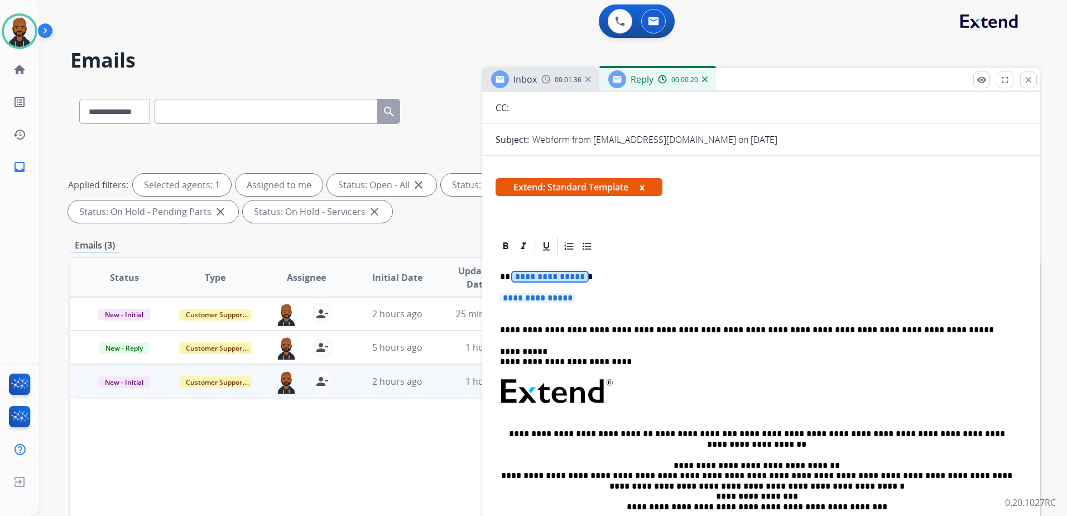
click at [553, 272] on span "**********" at bounding box center [549, 276] width 75 height 9
click at [563, 291] on div "**********" at bounding box center [761, 422] width 531 height 332
click at [562, 301] on span "**********" at bounding box center [537, 297] width 75 height 9
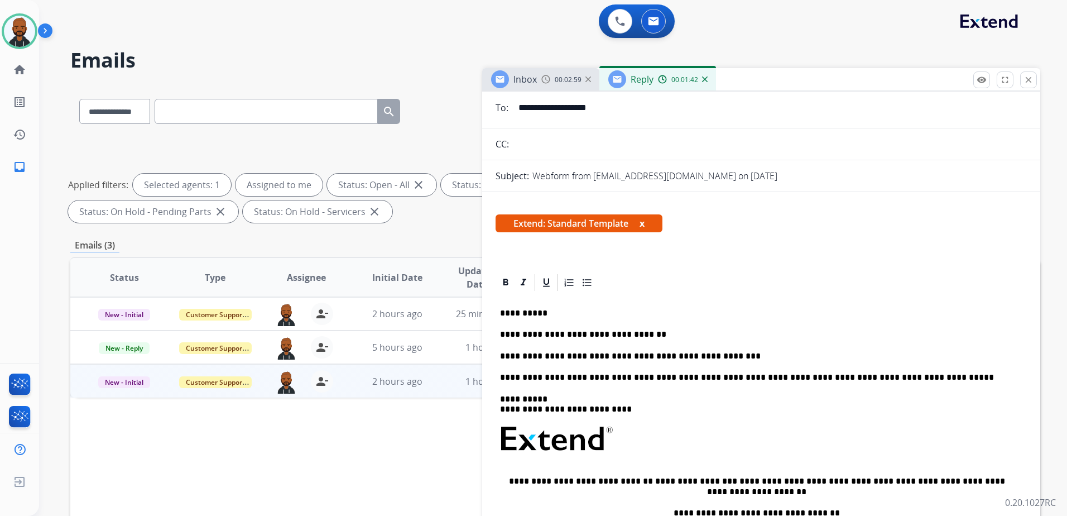
scroll to position [0, 0]
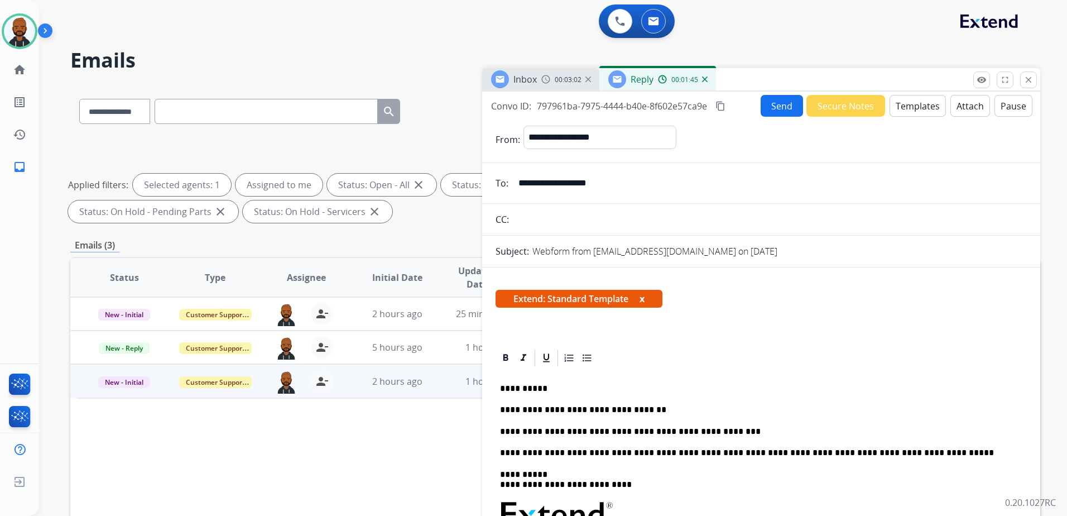
click at [722, 100] on button "content_copy" at bounding box center [720, 105] width 13 height 13
click at [775, 111] on button "Send" at bounding box center [782, 106] width 42 height 22
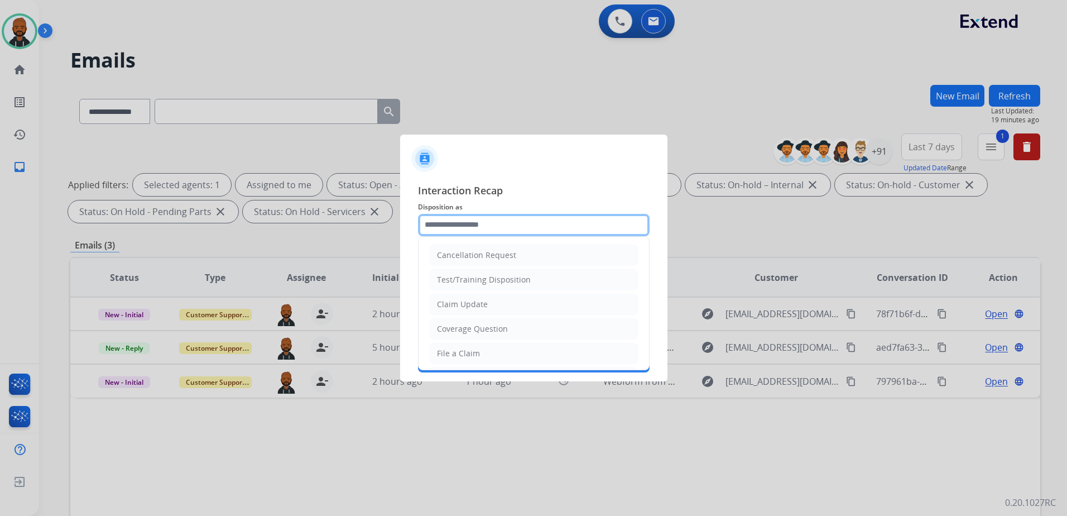
click at [491, 231] on input "text" at bounding box center [534, 225] width 232 height 22
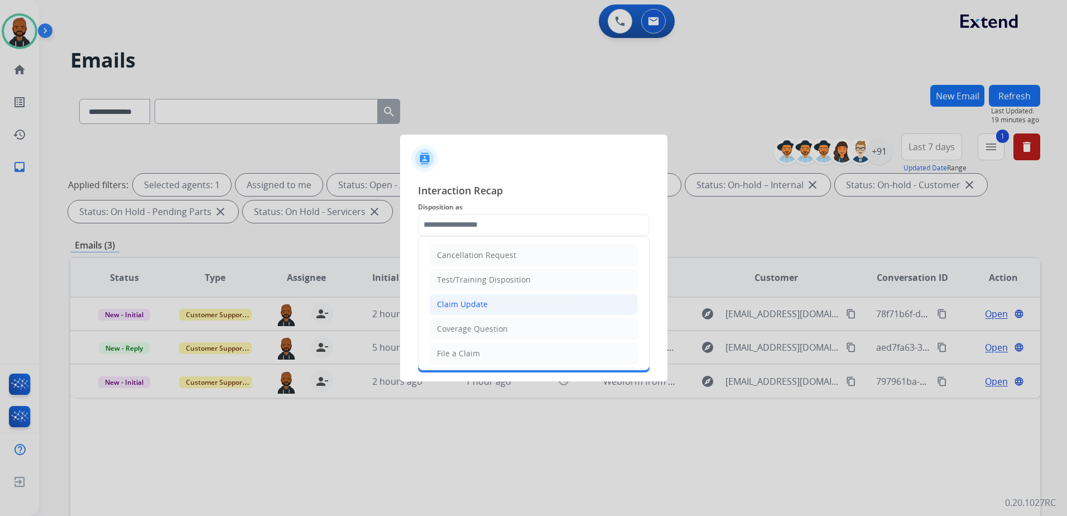
click at [475, 311] on li "Claim Update" at bounding box center [534, 304] width 208 height 21
type input "**********"
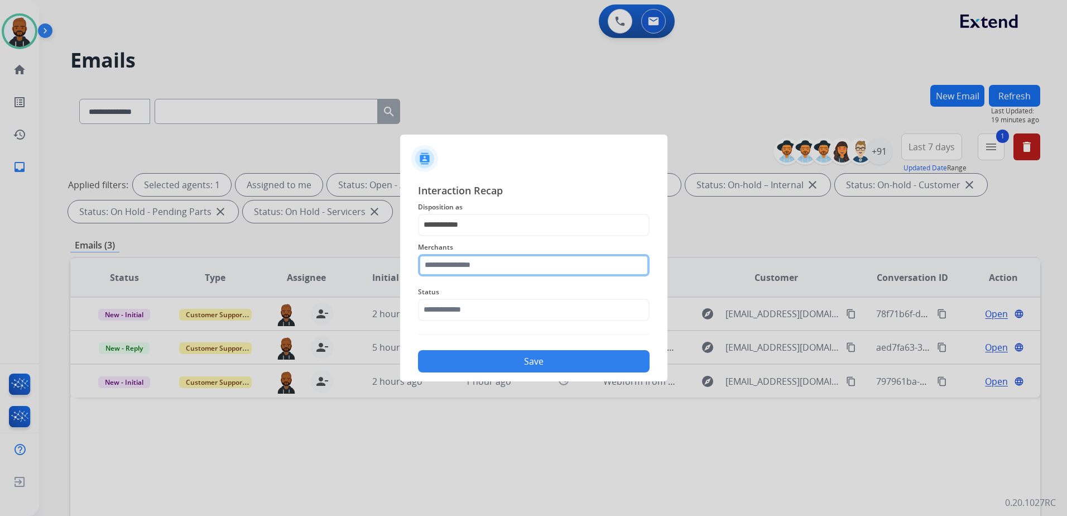
click at [497, 263] on input "text" at bounding box center [534, 265] width 232 height 22
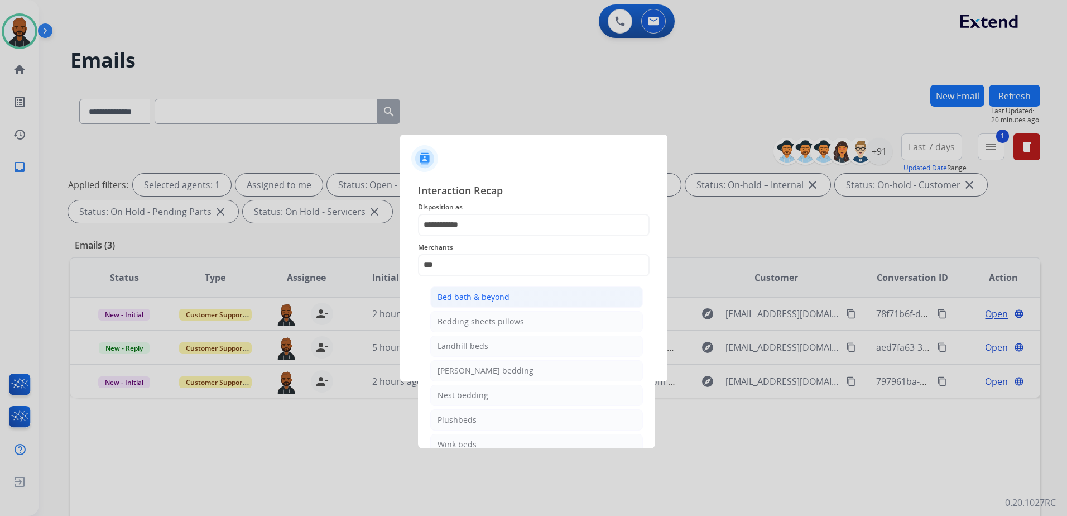
click at [509, 296] on li "Bed bath & beyond" at bounding box center [536, 296] width 213 height 21
type input "**********"
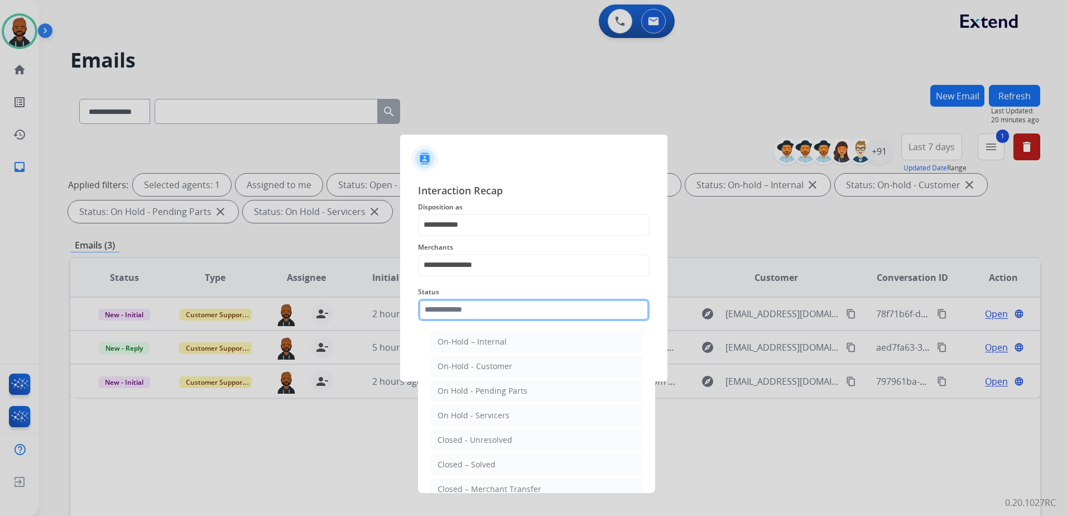
click at [511, 309] on input "text" at bounding box center [534, 310] width 232 height 22
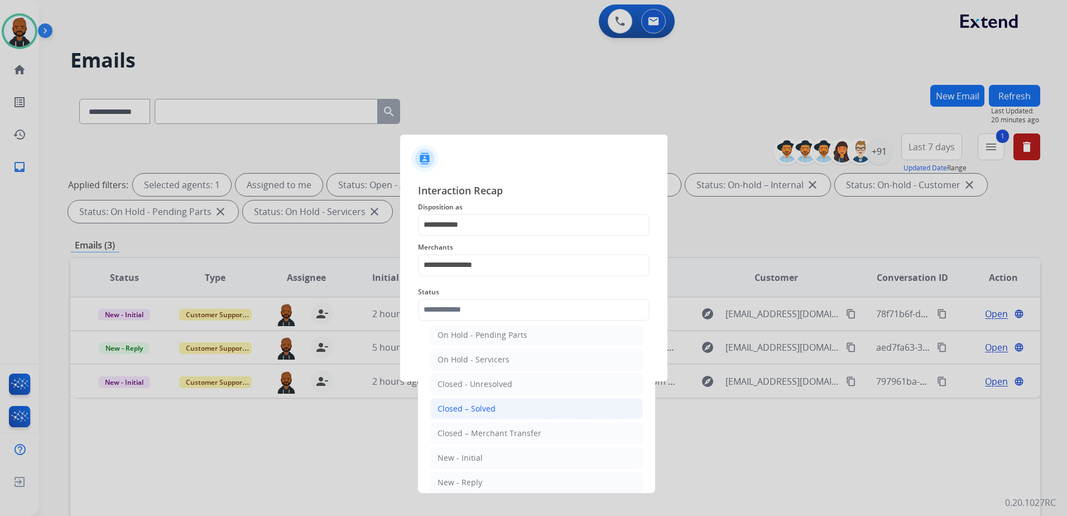
click at [504, 411] on li "Closed – Solved" at bounding box center [536, 408] width 213 height 21
type input "**********"
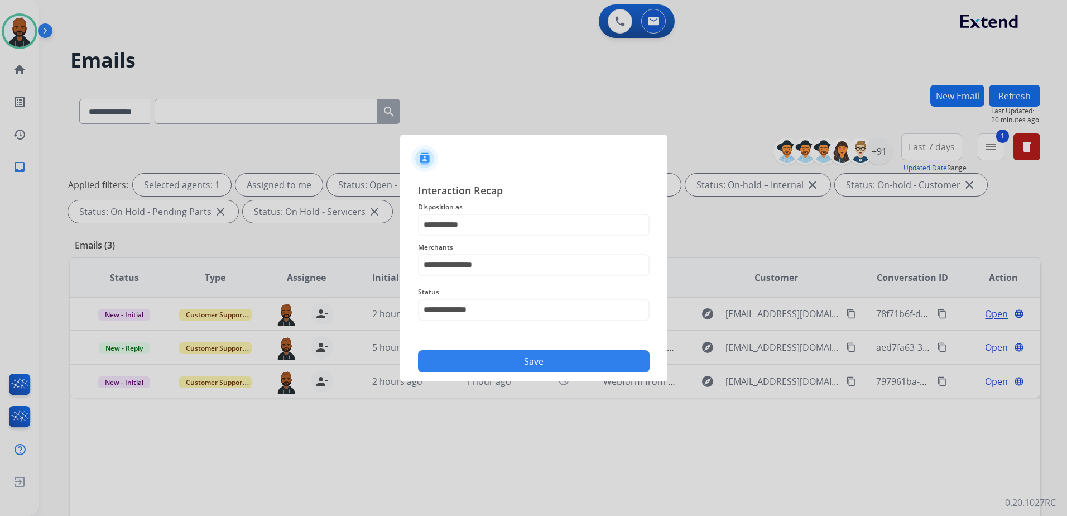
click at [529, 367] on button "Save" at bounding box center [534, 361] width 232 height 22
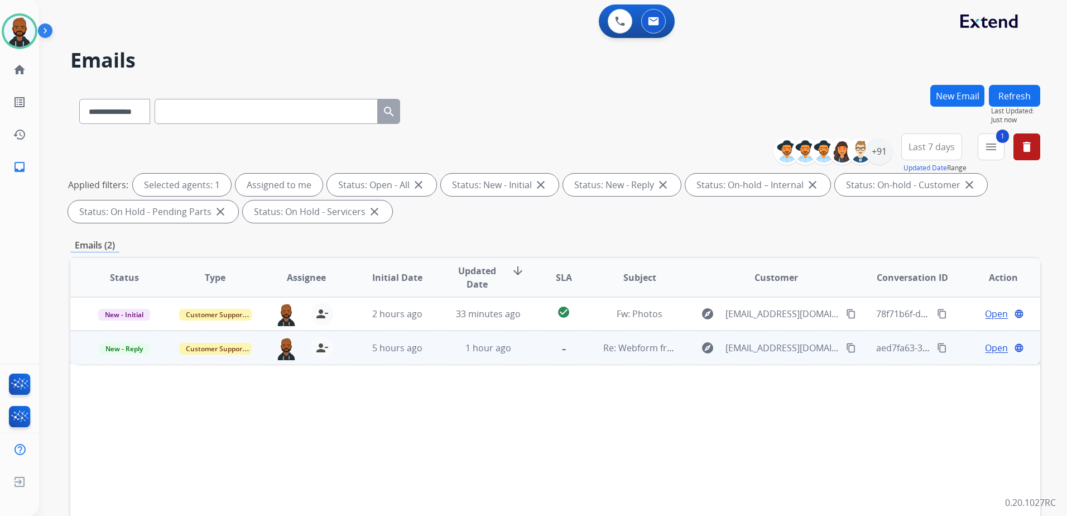
click at [987, 347] on span "Open" at bounding box center [996, 347] width 23 height 13
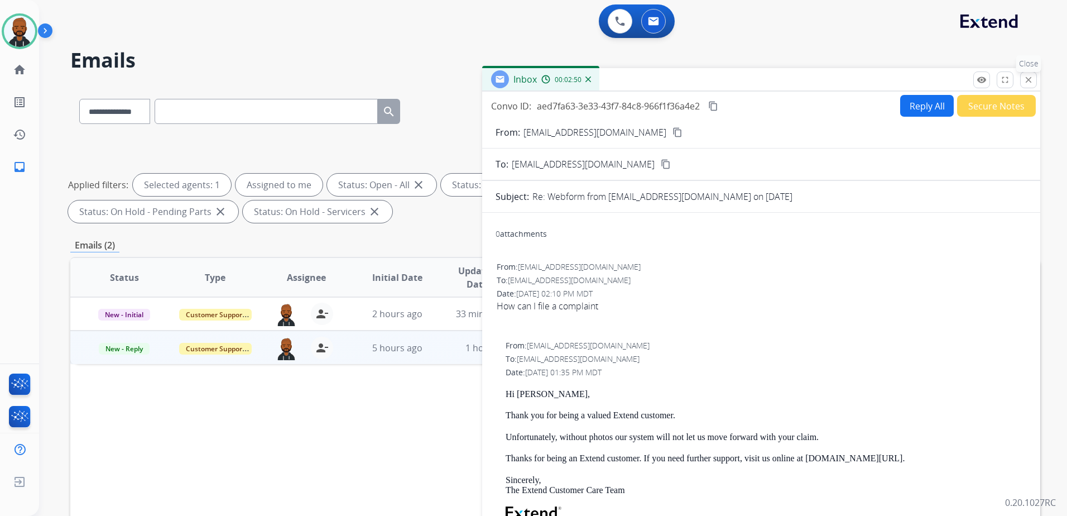
click at [1027, 80] on mat-icon "close" at bounding box center [1029, 80] width 10 height 10
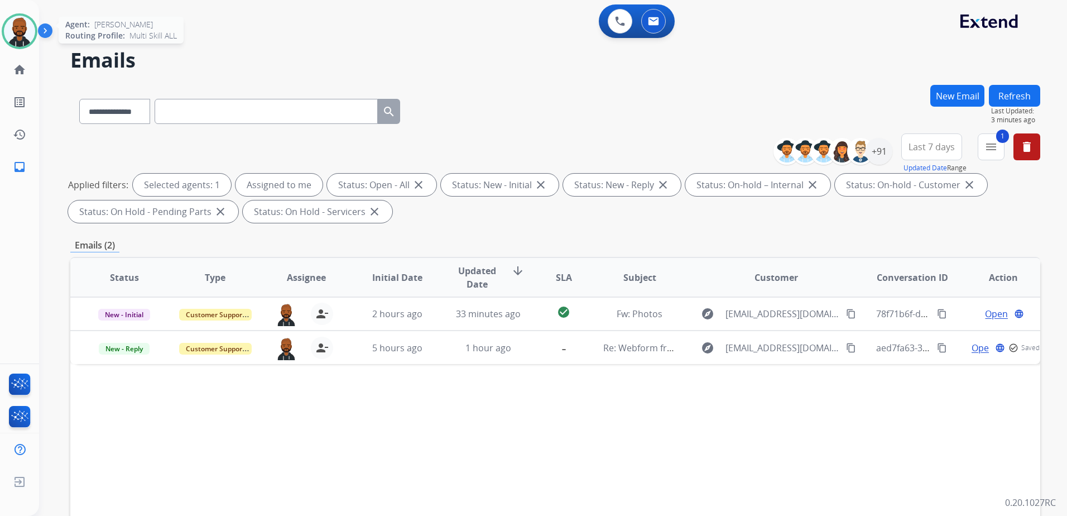
drag, startPoint x: 11, startPoint y: 32, endPoint x: 21, endPoint y: 35, distance: 9.7
click at [13, 34] on img at bounding box center [19, 31] width 31 height 31
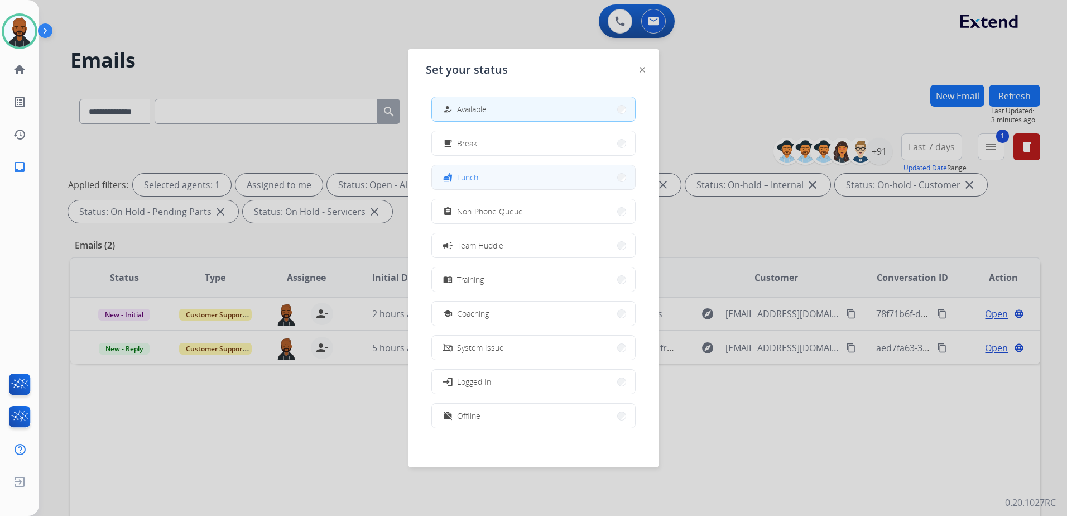
click at [530, 178] on button "fastfood Lunch" at bounding box center [533, 177] width 203 height 24
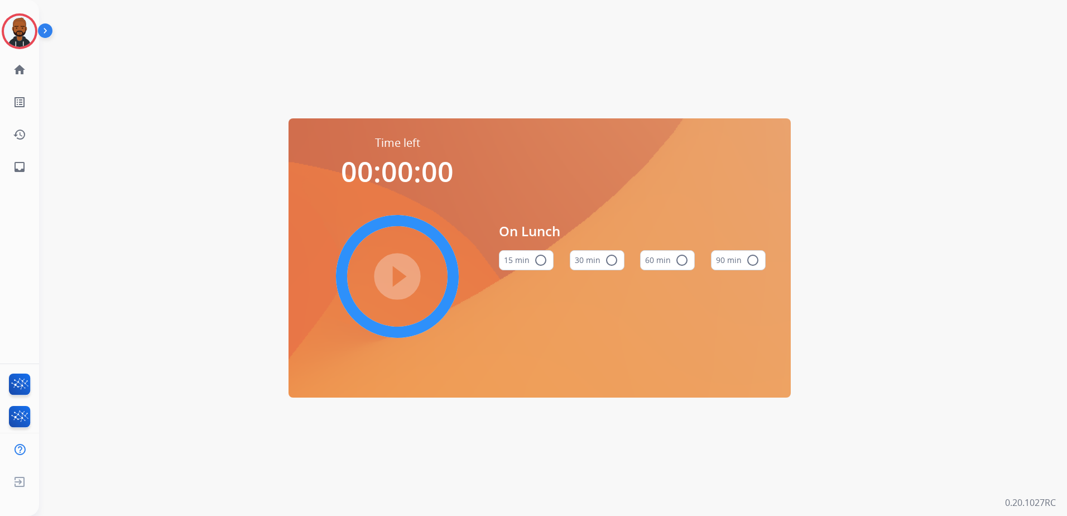
click at [601, 271] on div "30 min radio_button_unchecked" at bounding box center [597, 260] width 55 height 38
drag, startPoint x: 596, startPoint y: 257, endPoint x: 591, endPoint y: 261, distance: 6.4
click at [592, 258] on button "30 min radio_button_unchecked" at bounding box center [597, 260] width 55 height 20
